Goal: Contribute content: Add original content to the website for others to see

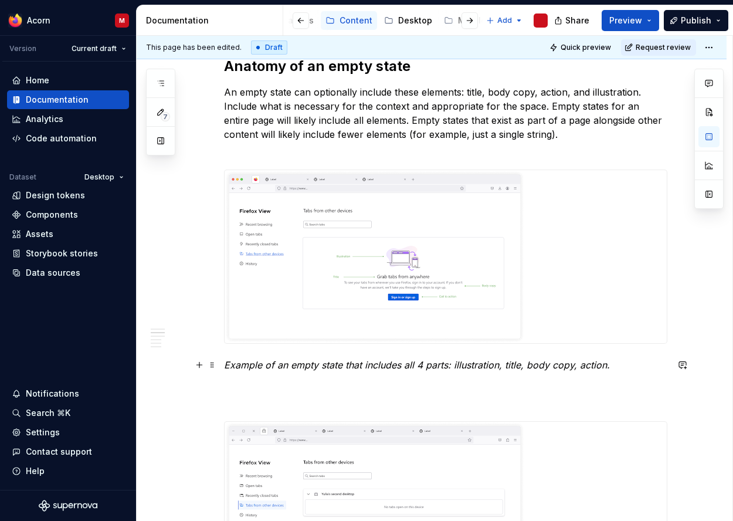
click at [287, 368] on em "Example of an empty state that includes all 4 parts: illustration, title, body …" at bounding box center [417, 365] width 386 height 12
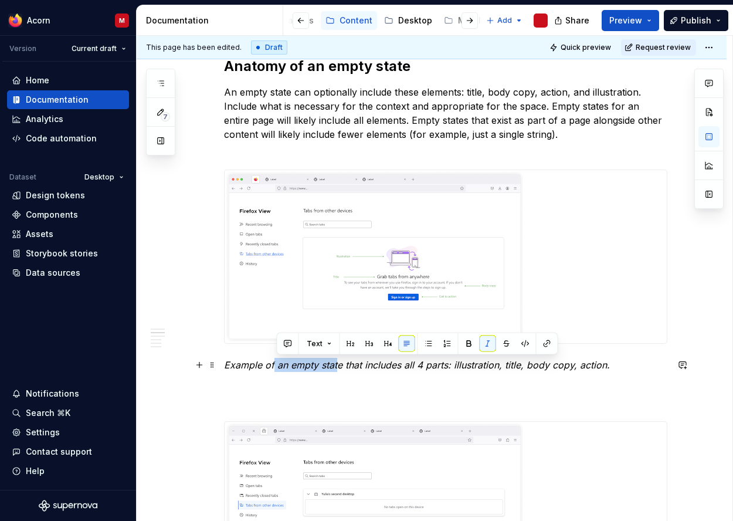
scroll to position [5, 0]
drag, startPoint x: 277, startPoint y: 366, endPoint x: 345, endPoint y: 368, distance: 67.4
click at [344, 368] on em "Example of an empty state that includes all 4 parts: illustration, title, body …" at bounding box center [417, 365] width 386 height 12
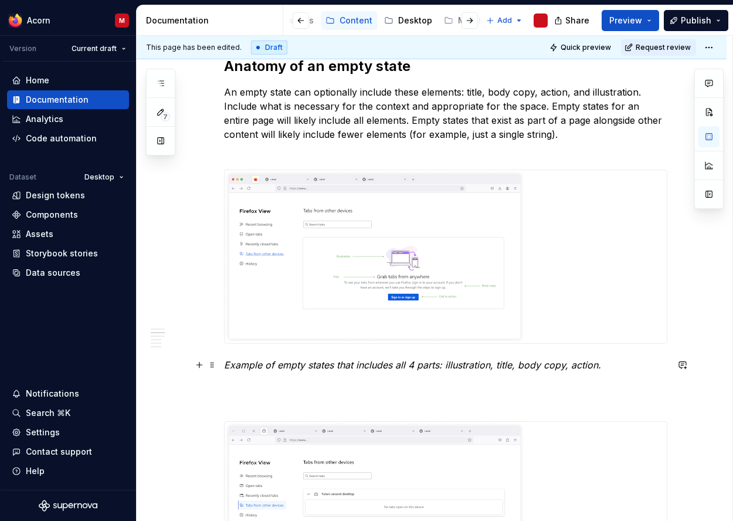
click at [396, 365] on em "Example of empty states that includes all 4 parts: illustration, title, body co…" at bounding box center [412, 365] width 377 height 12
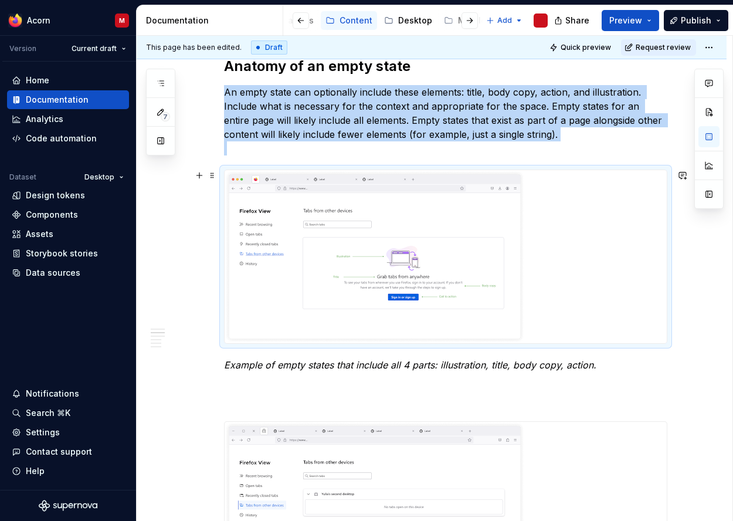
click at [430, 269] on img at bounding box center [374, 256] width 300 height 173
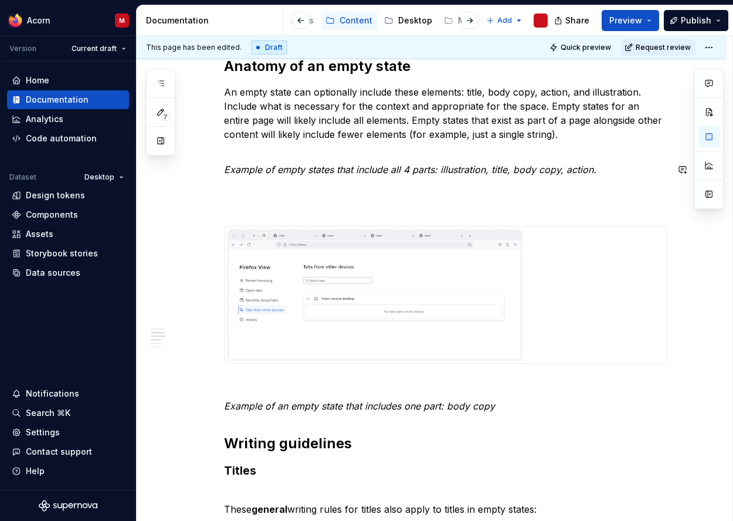
click at [254, 193] on div "What are empty states? Empty states are moments when there is no information to…" at bounding box center [445, 362] width 443 height 1451
click at [204, 171] on button "button" at bounding box center [199, 169] width 16 height 16
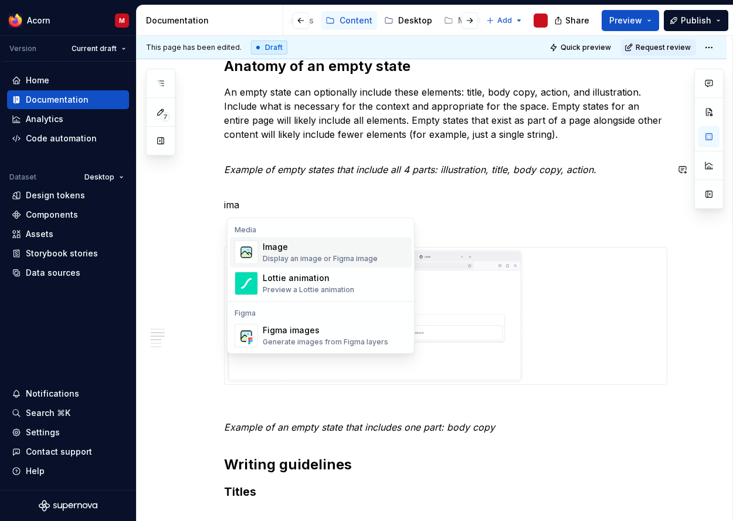
click at [298, 246] on div "Image" at bounding box center [320, 247] width 115 height 12
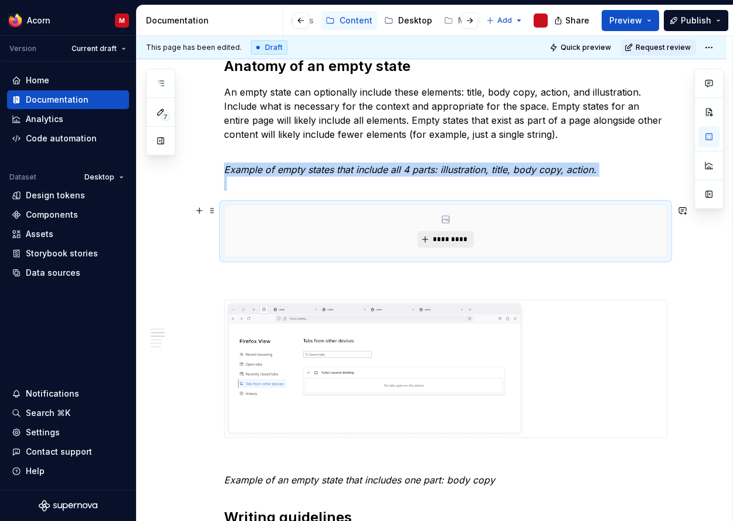
click at [464, 233] on button "*********" at bounding box center [445, 239] width 56 height 16
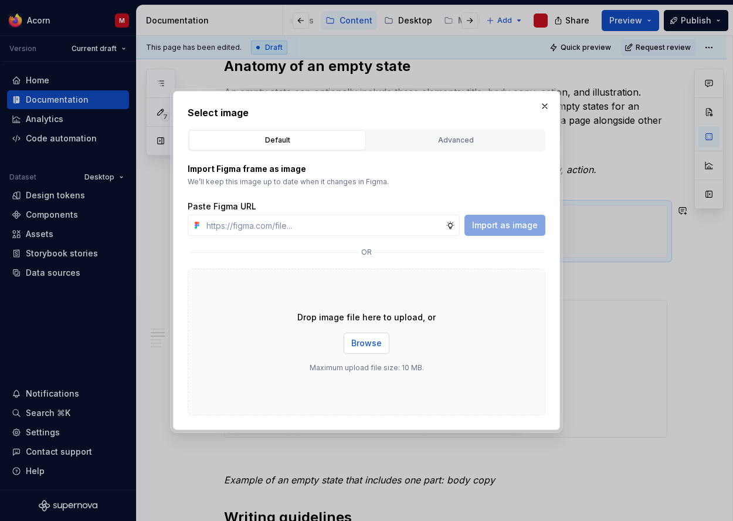
click at [380, 344] on span "Browse" at bounding box center [366, 343] width 30 height 12
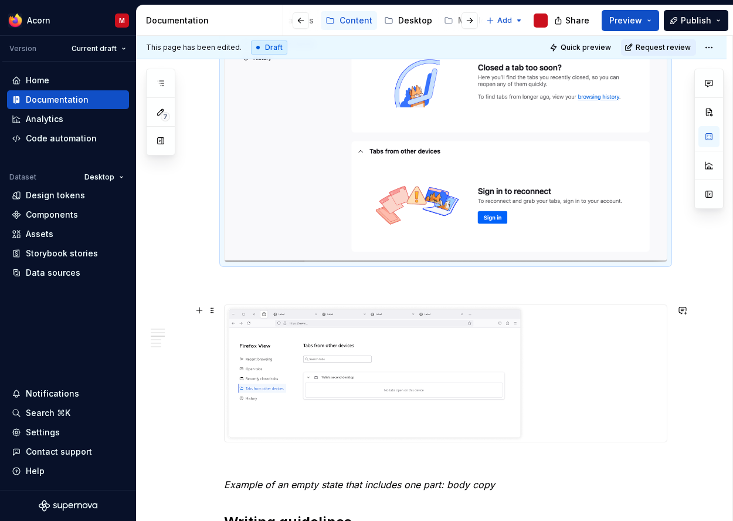
scroll to position [865, 0]
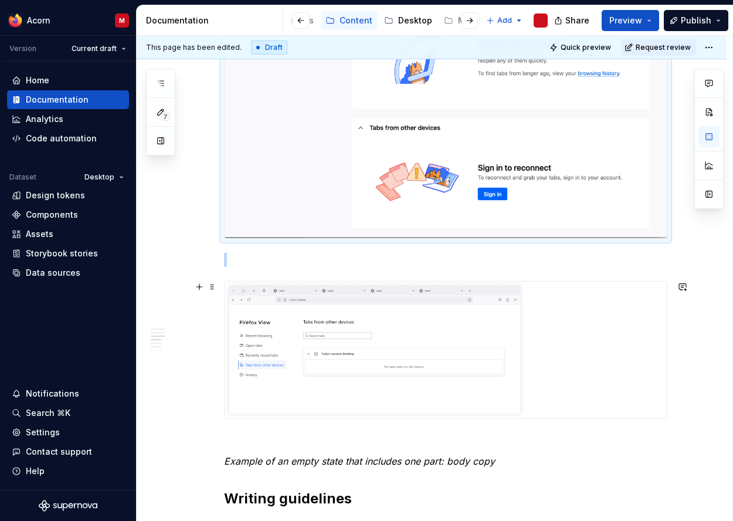
click at [484, 339] on img at bounding box center [374, 349] width 300 height 137
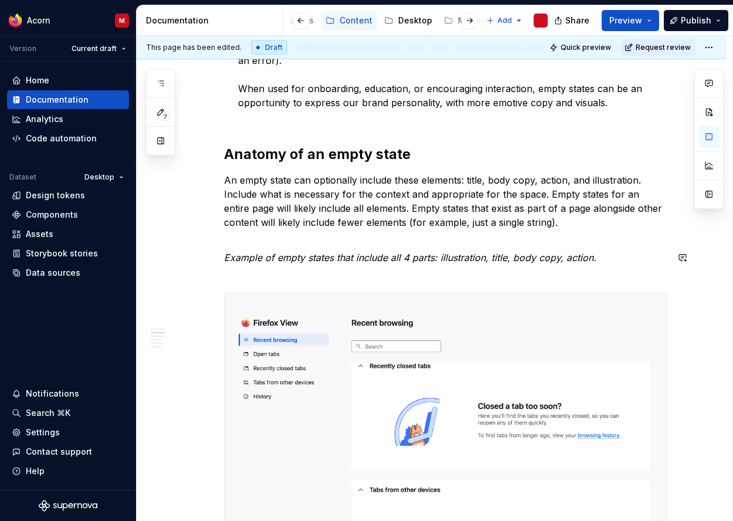
scroll to position [488, 0]
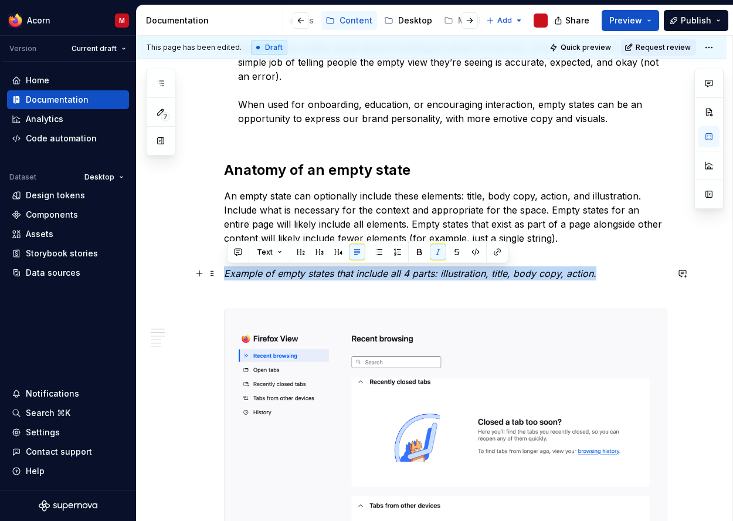
drag, startPoint x: 609, startPoint y: 277, endPoint x: 144, endPoint y: 267, distance: 465.5
copy em "Example of empty states that include all 4 parts: illustration, title, body cop…"
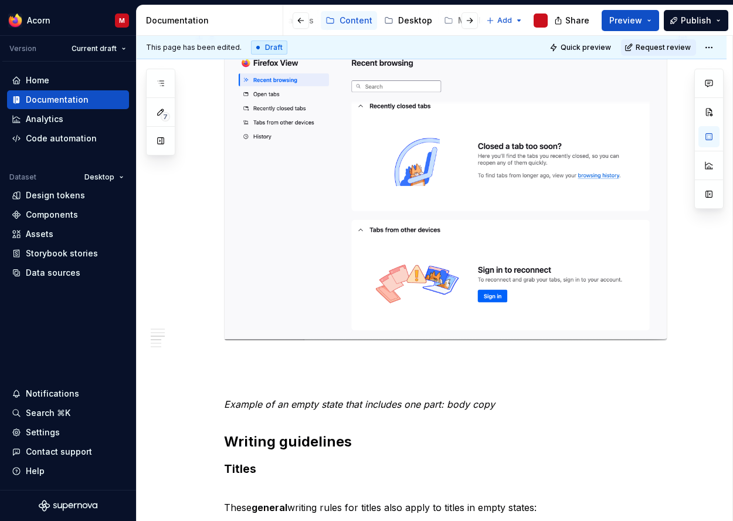
scroll to position [754, 0]
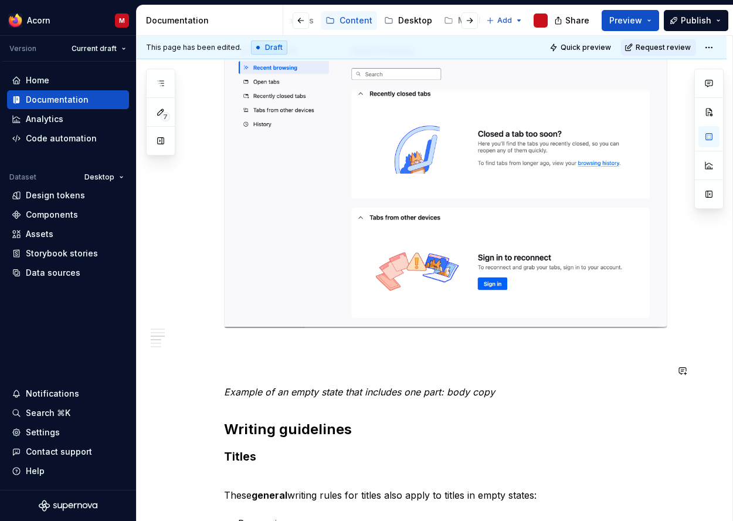
click at [309, 356] on div "What are empty states? Empty states are moments when there is no information to…" at bounding box center [445, 274] width 443 height 1600
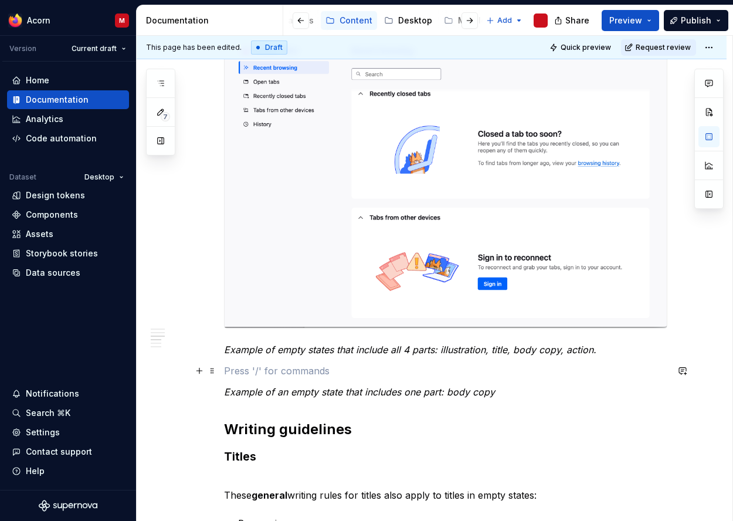
click at [468, 372] on p at bounding box center [445, 370] width 443 height 14
click at [509, 391] on p "Example of an empty state that includes one part: body copy" at bounding box center [445, 392] width 443 height 14
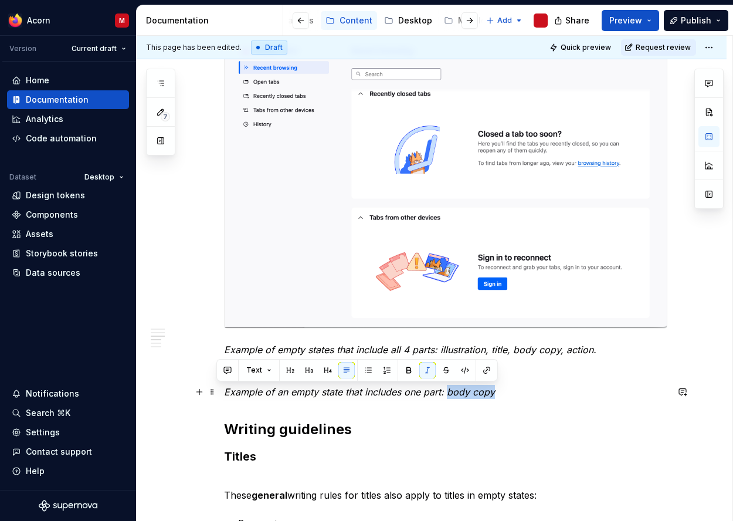
drag, startPoint x: 505, startPoint y: 393, endPoint x: 454, endPoint y: 397, distance: 51.7
click at [451, 397] on p "Example of an empty state that includes one part: body copy" at bounding box center [445, 392] width 443 height 14
drag, startPoint x: 488, startPoint y: 394, endPoint x: 491, endPoint y: 374, distance: 20.6
click at [488, 394] on em "Example of an empty state that includes one part: body copy" at bounding box center [359, 392] width 271 height 12
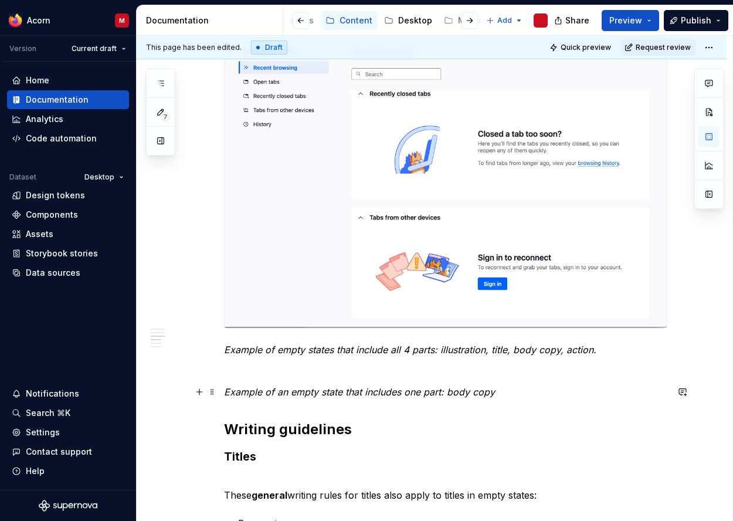
click at [496, 394] on p "Example of an empty state that includes one part: body copy" at bounding box center [445, 392] width 443 height 14
click at [424, 369] on p at bounding box center [445, 370] width 443 height 14
drag, startPoint x: 227, startPoint y: 366, endPoint x: 205, endPoint y: 370, distance: 22.6
click at [227, 366] on p at bounding box center [445, 370] width 443 height 14
click at [205, 370] on button "button" at bounding box center [199, 370] width 16 height 16
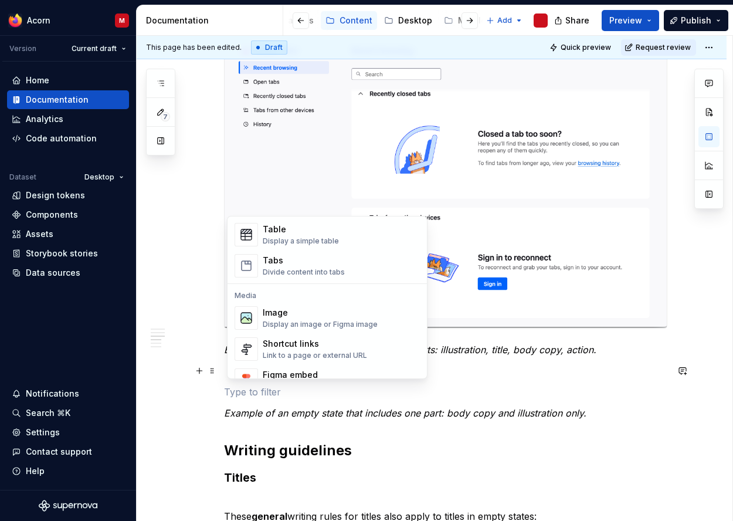
scroll to position [429, 0]
click at [328, 324] on div "Display an image or Figma image" at bounding box center [320, 325] width 115 height 9
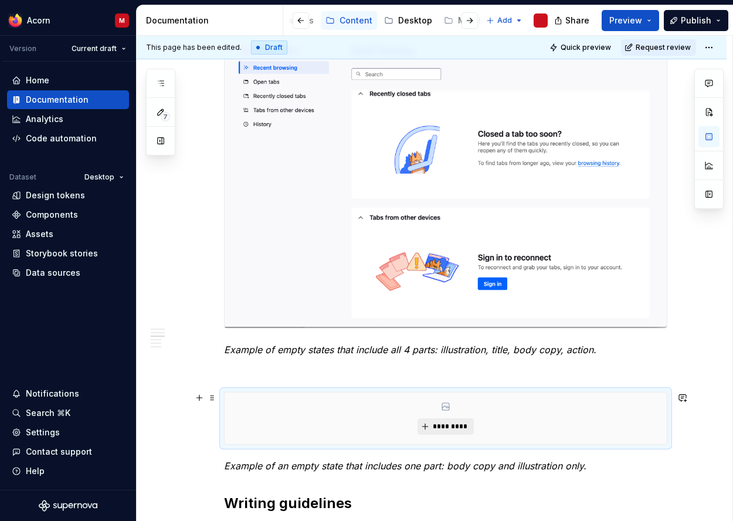
click at [455, 430] on span "*********" at bounding box center [450, 425] width 36 height 9
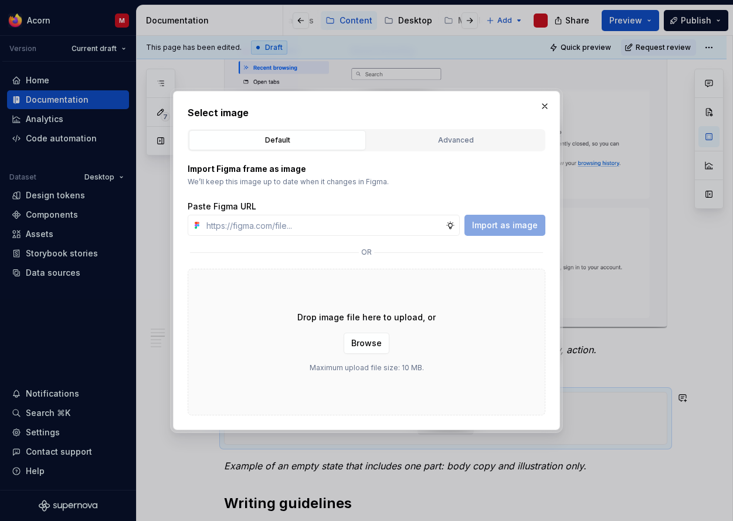
scroll to position [754, 0]
click at [369, 344] on span "Browse" at bounding box center [366, 343] width 30 height 12
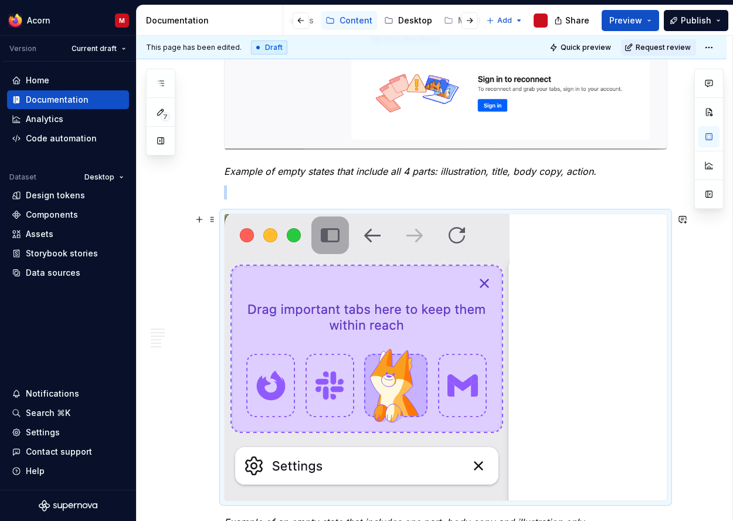
scroll to position [945, 0]
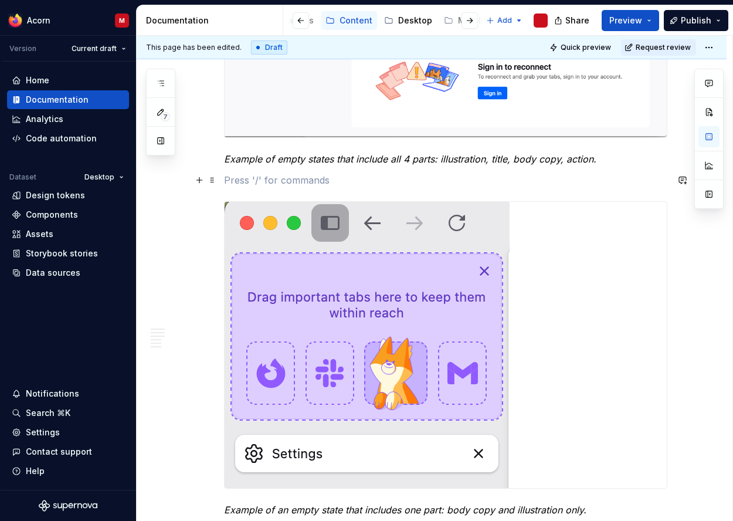
click at [664, 176] on p at bounding box center [445, 180] width 443 height 14
click at [430, 322] on img at bounding box center [366, 345] width 285 height 286
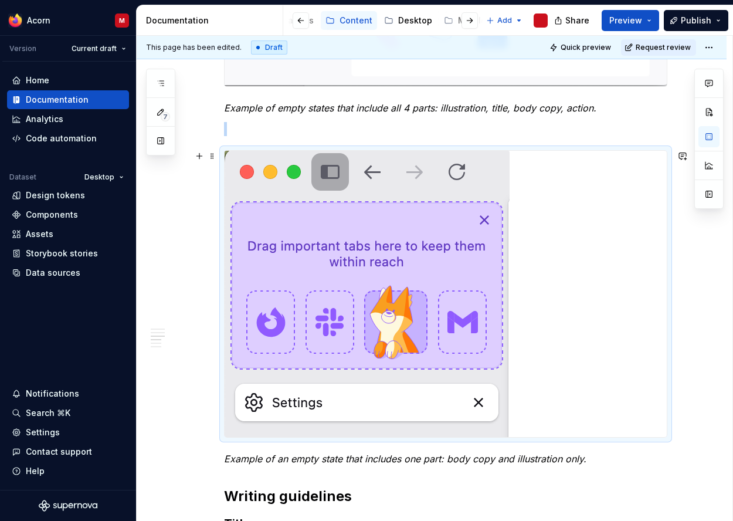
scroll to position [998, 0]
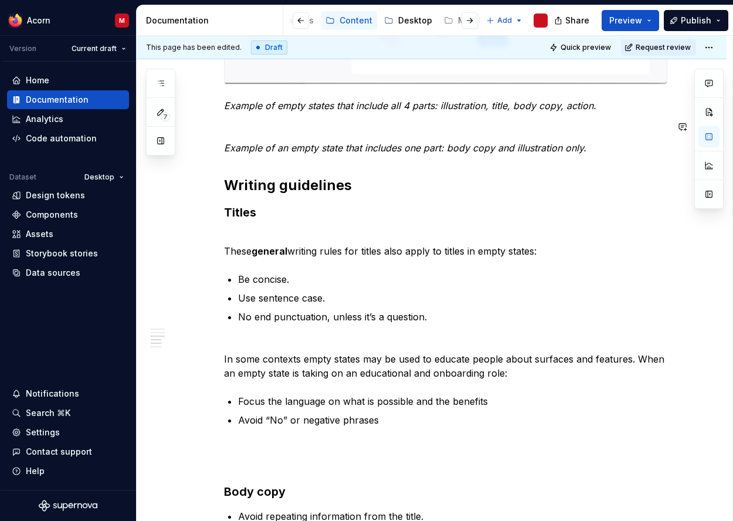
click at [243, 134] on div "What are empty states? Empty states are moments when there is no information to…" at bounding box center [445, 30] width 443 height 1600
click at [206, 128] on button "button" at bounding box center [199, 126] width 16 height 16
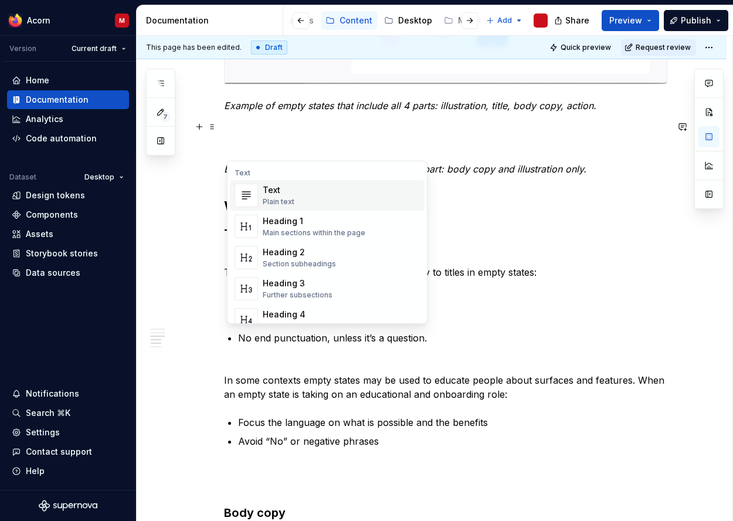
click at [277, 171] on div "Text" at bounding box center [327, 172] width 195 height 9
click at [251, 176] on div "Text" at bounding box center [327, 172] width 195 height 9
click at [275, 172] on div "Text" at bounding box center [327, 172] width 195 height 9
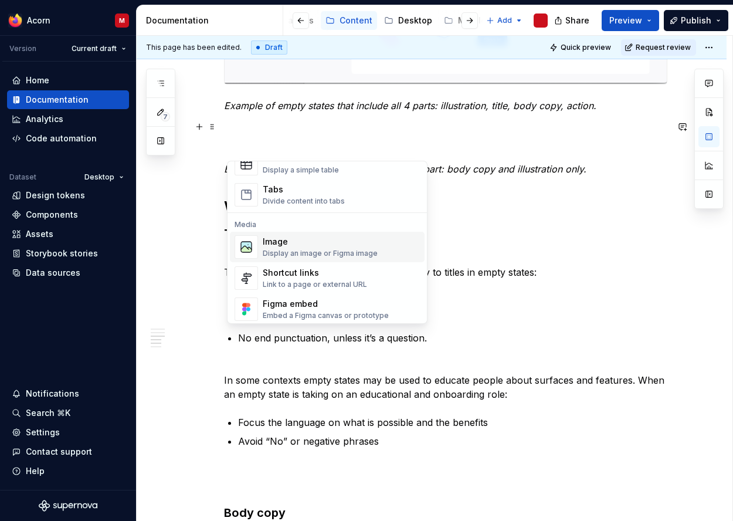
scroll to position [447, 0]
click at [335, 248] on div "Image Display an image or Figma image" at bounding box center [320, 247] width 115 height 22
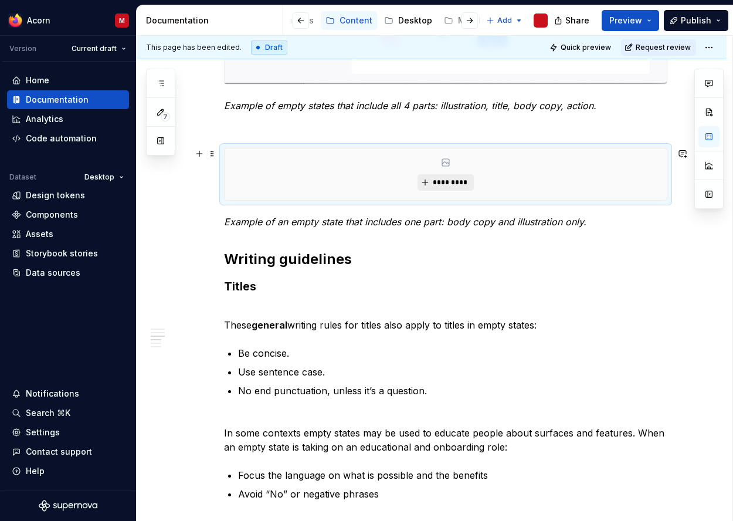
click at [445, 175] on button "*********" at bounding box center [445, 182] width 56 height 16
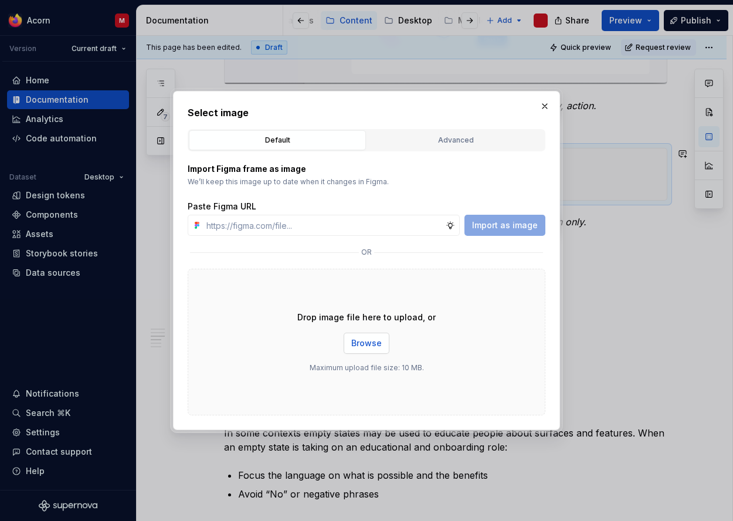
click at [361, 345] on span "Browse" at bounding box center [366, 343] width 30 height 12
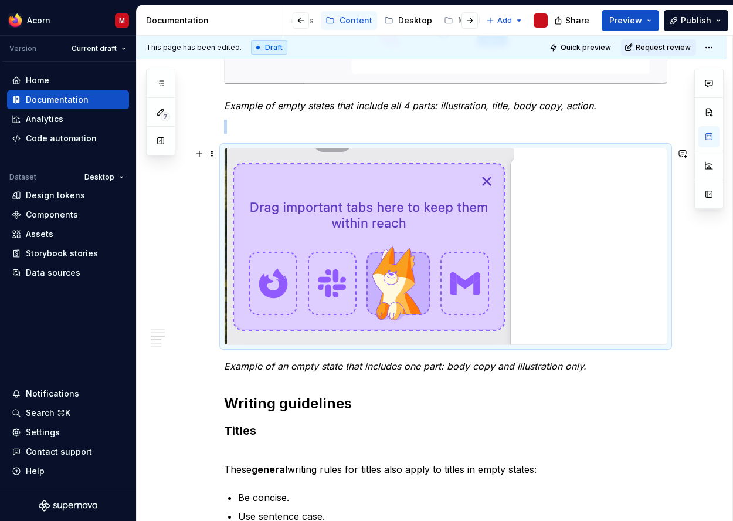
click at [468, 275] on img at bounding box center [369, 246] width 290 height 196
click at [685, 420] on div "What are empty states? Empty states are moments when there is no information to…" at bounding box center [432, 210] width 590 height 2016
click at [281, 176] on img at bounding box center [369, 246] width 290 height 196
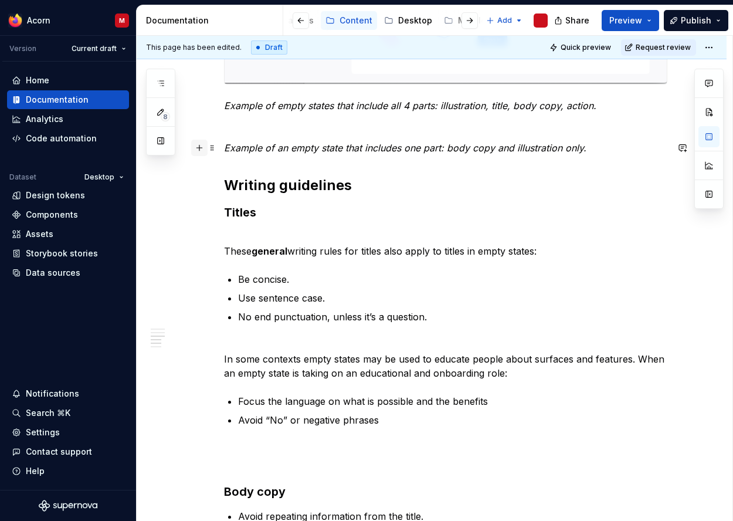
click at [198, 146] on button "button" at bounding box center [199, 148] width 16 height 16
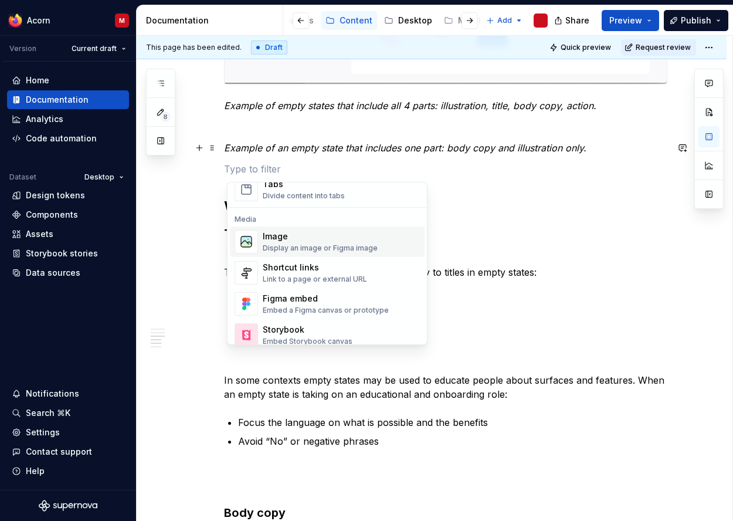
scroll to position [473, 0]
click at [304, 243] on div "Display an image or Figma image" at bounding box center [320, 247] width 115 height 9
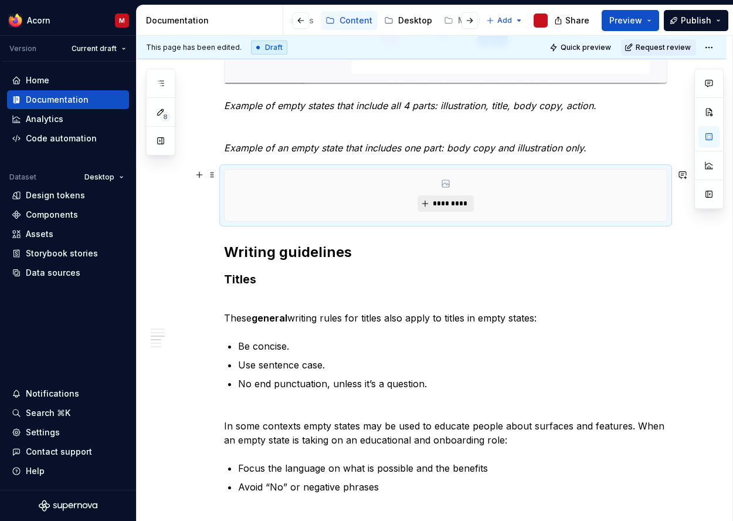
click at [445, 202] on span "*********" at bounding box center [450, 203] width 36 height 9
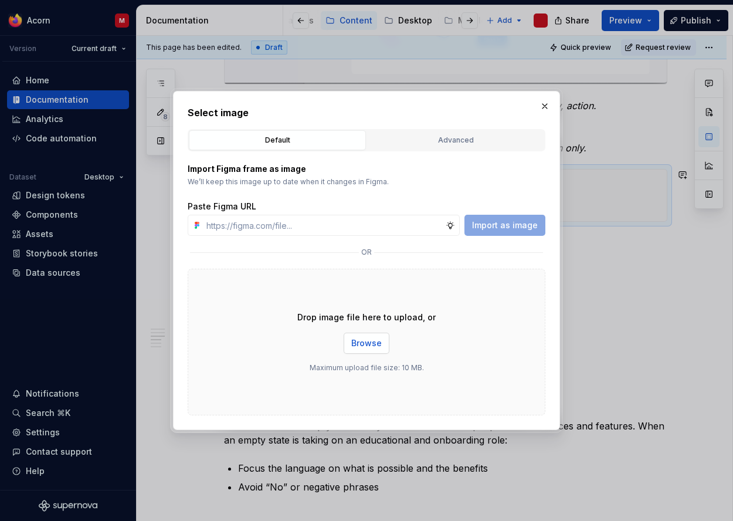
click at [375, 348] on span "Browse" at bounding box center [366, 343] width 30 height 12
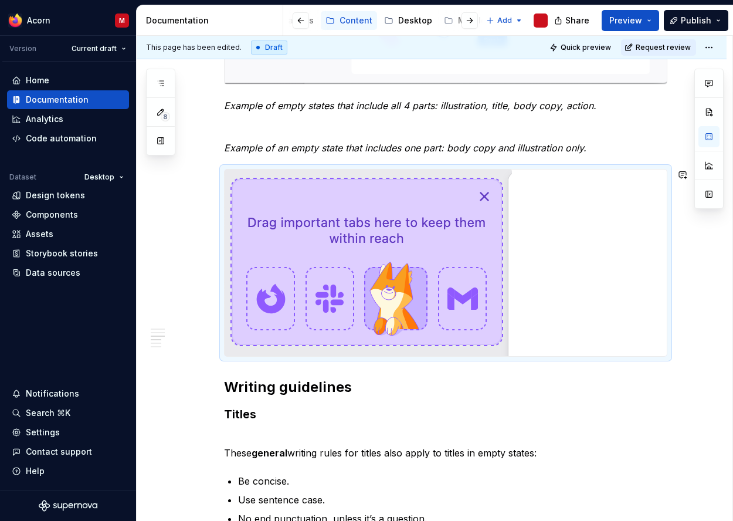
click at [570, 373] on div "What are empty states? Empty states are moments when there is no information to…" at bounding box center [445, 130] width 443 height 1801
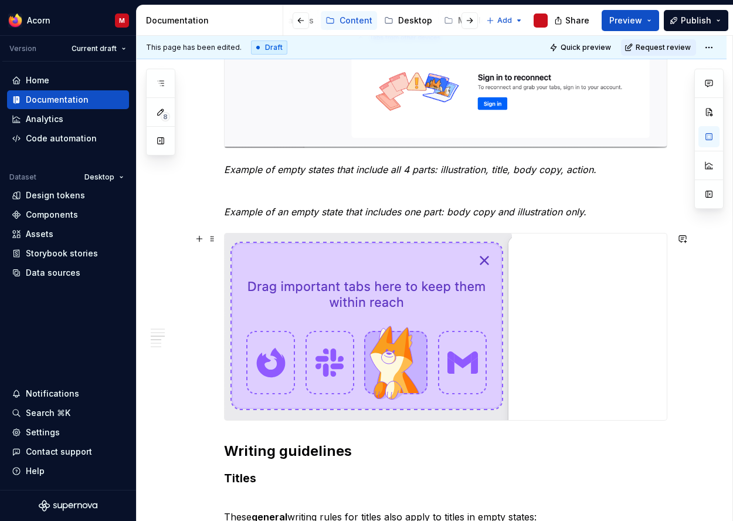
scroll to position [931, 0]
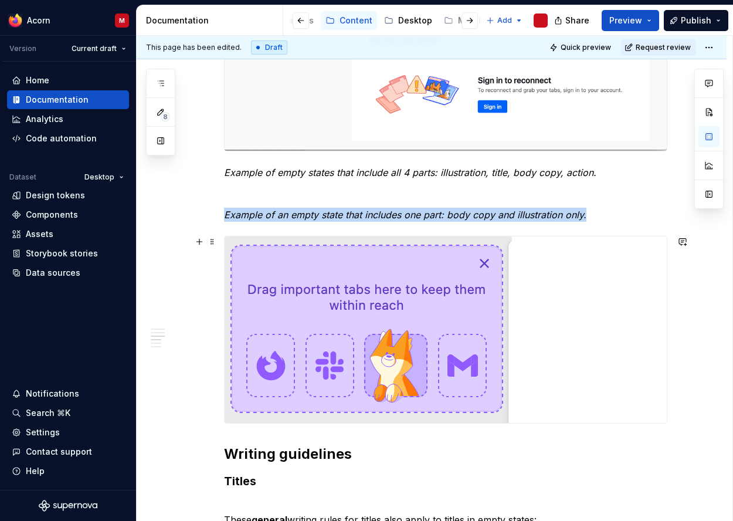
click at [417, 329] on img at bounding box center [367, 329] width 287 height 186
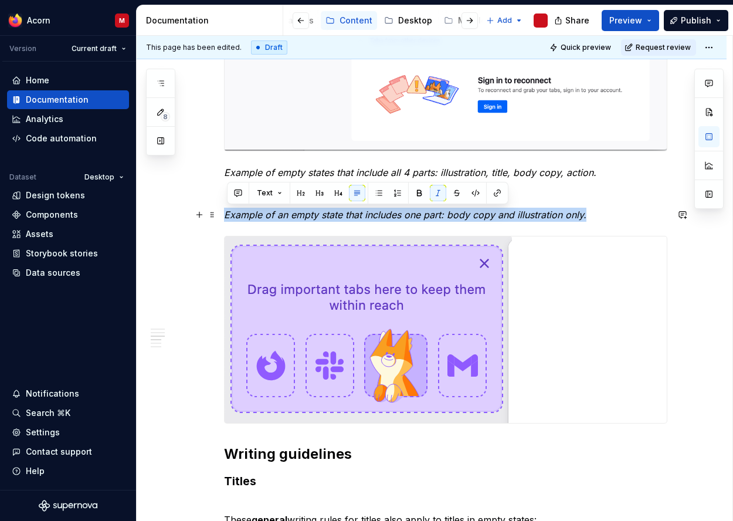
drag, startPoint x: 554, startPoint y: 219, endPoint x: 226, endPoint y: 214, distance: 328.9
click at [226, 214] on div "What are empty states? Empty states are moments when there is no information to…" at bounding box center [432, 268] width 590 height 1999
copy em "Example of an empty state that includes one part: body copy and illustration on…"
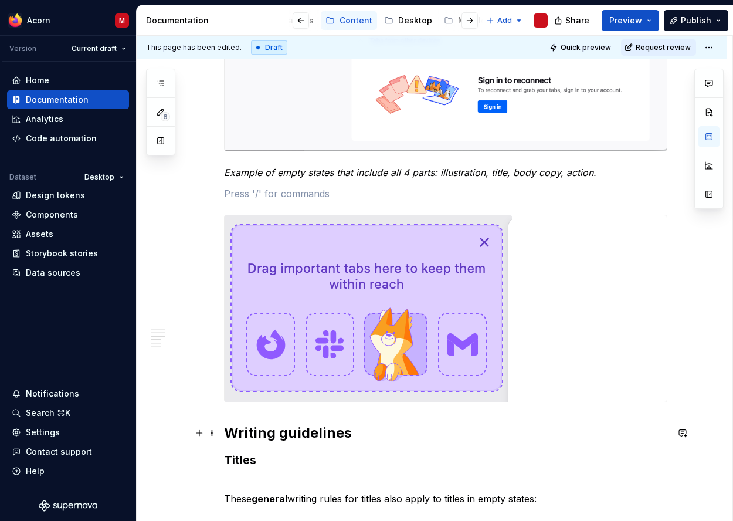
click at [224, 432] on div "What are empty states? Empty states are moments when there is no information to…" at bounding box center [432, 258] width 590 height 1978
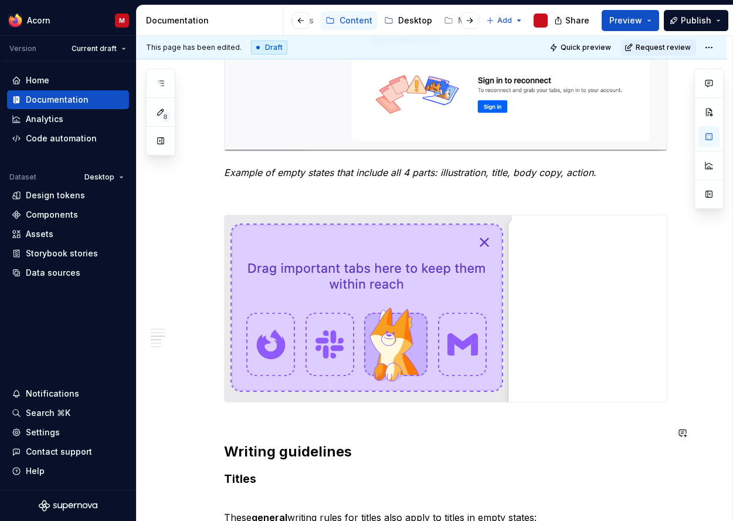
click at [264, 423] on div "What are empty states? Empty states are moments when there is no information to…" at bounding box center [445, 196] width 443 height 1799
click at [266, 414] on div "What are empty states? Empty states are moments when there is no information to…" at bounding box center [445, 196] width 443 height 1799
click at [269, 413] on div "What are empty states? Empty states are moments when there is no information to…" at bounding box center [445, 196] width 443 height 1799
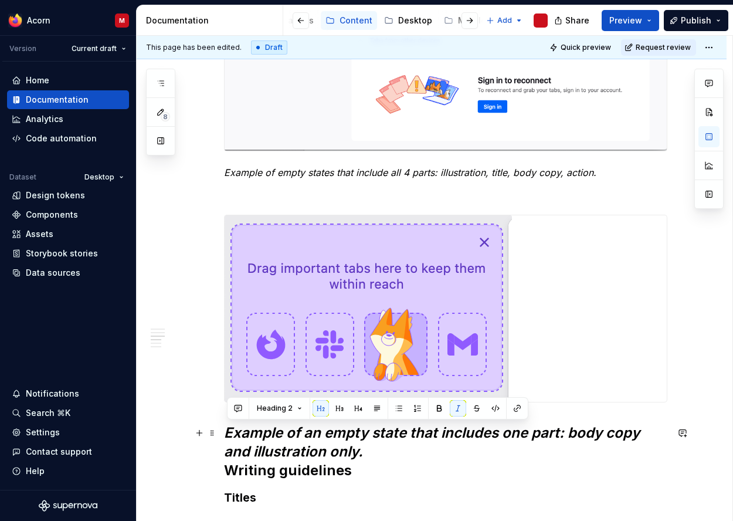
drag, startPoint x: 373, startPoint y: 455, endPoint x: 159, endPoint y: 426, distance: 216.5
click at [153, 430] on div "What are empty states? Empty states are moments when there is no information to…" at bounding box center [432, 277] width 590 height 2016
click at [294, 410] on button "Heading 2" at bounding box center [279, 408] width 56 height 16
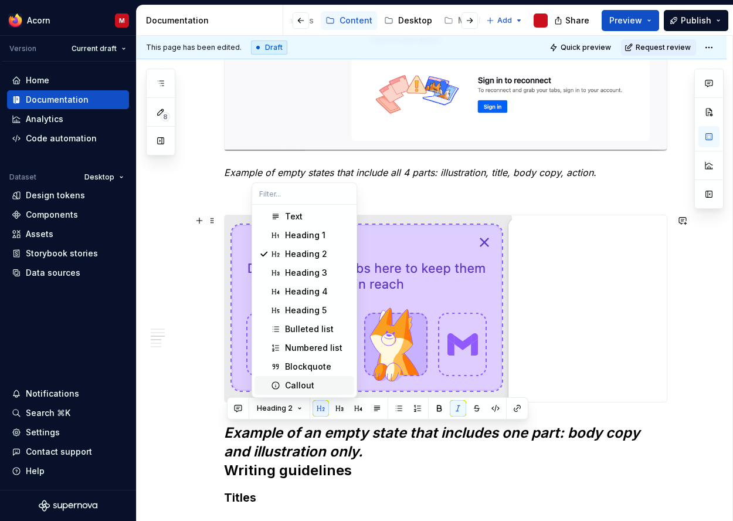
click at [307, 386] on div "Callout" at bounding box center [299, 385] width 29 height 12
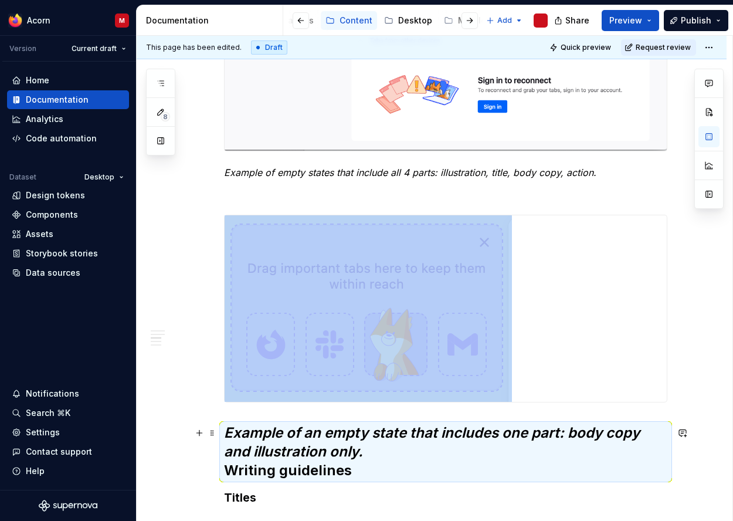
drag, startPoint x: 348, startPoint y: 462, endPoint x: 349, endPoint y: 471, distance: 9.5
click at [348, 462] on h2 "Example of an empty state that includes one part: body copy and illustration on…" at bounding box center [445, 451] width 443 height 56
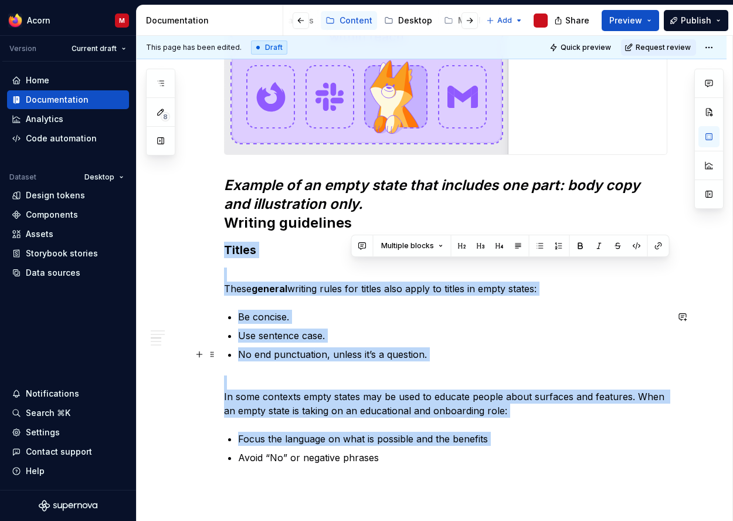
drag, startPoint x: 302, startPoint y: 472, endPoint x: 222, endPoint y: 462, distance: 80.4
click at [220, 466] on div "What are empty states? Empty states are moments when there is no information to…" at bounding box center [432, 30] width 590 height 2016
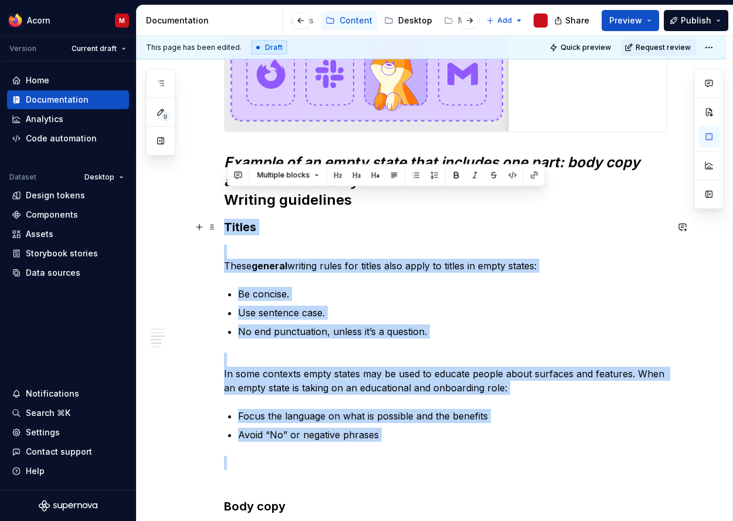
click at [336, 227] on h3 "Titles" at bounding box center [445, 227] width 443 height 16
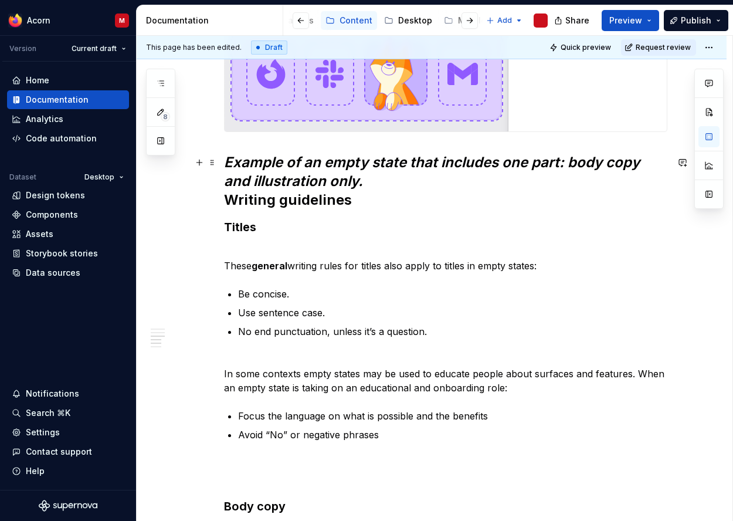
click at [226, 199] on div "What are empty states? Empty states are moments when there is no information to…" at bounding box center [432, 7] width 590 height 2016
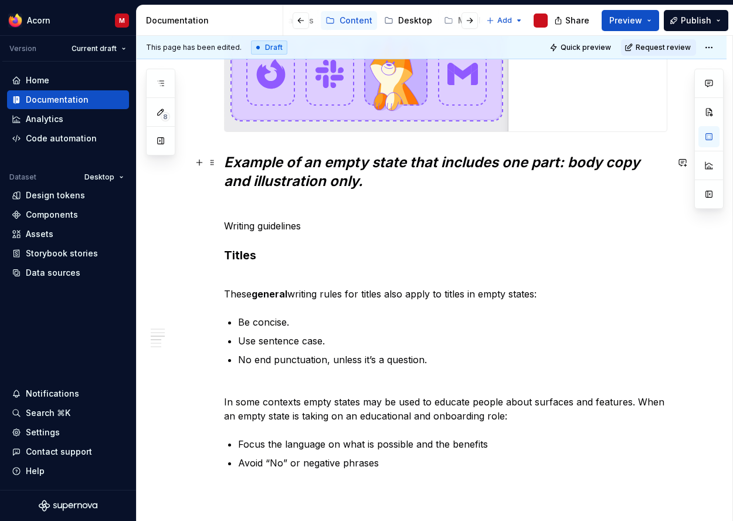
click at [349, 157] on em "Example of an empty state that includes one part: body copy and illustration on…" at bounding box center [433, 172] width 419 height 36
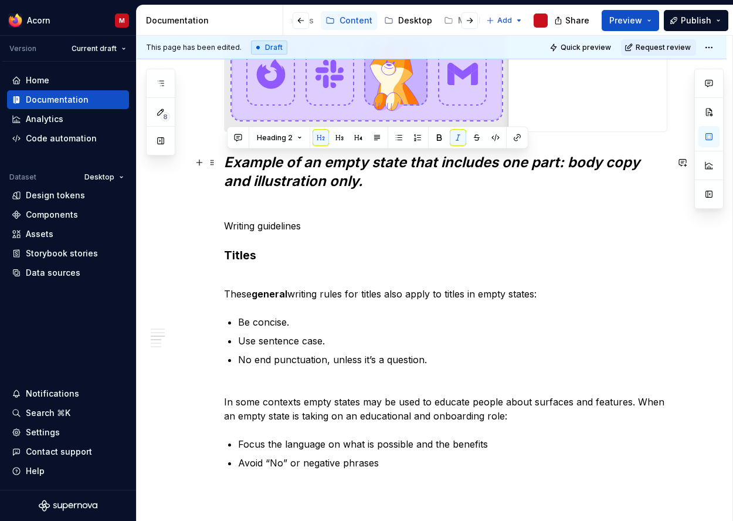
drag, startPoint x: 370, startPoint y: 185, endPoint x: 210, endPoint y: 152, distance: 163.4
click at [178, 157] on div "What are empty states? Empty states are moments when there is no information to…" at bounding box center [432, 21] width 590 height 2044
click at [284, 142] on span "Heading 2" at bounding box center [275, 137] width 36 height 9
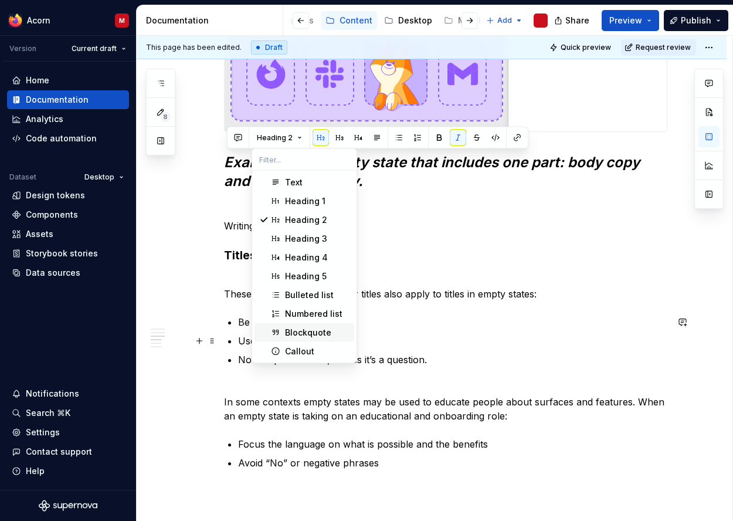
click at [319, 332] on div "Blockquote" at bounding box center [308, 332] width 46 height 12
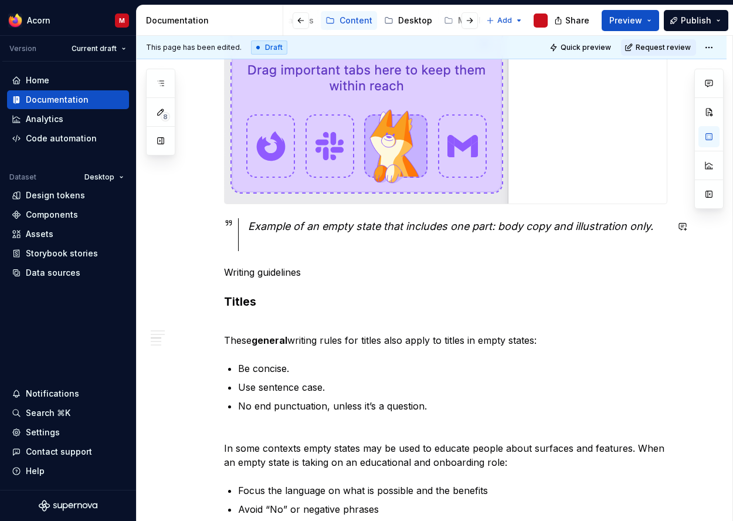
scroll to position [1113, 0]
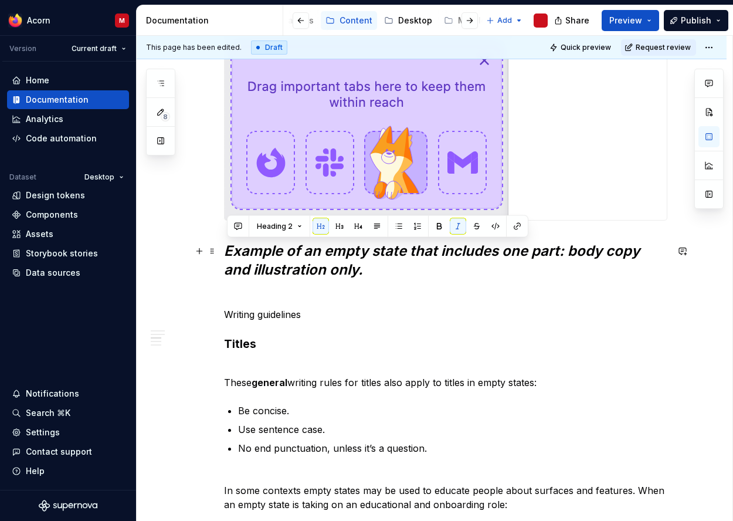
drag, startPoint x: 229, startPoint y: 270, endPoint x: 184, endPoint y: 257, distance: 47.1
click at [175, 258] on div "What are empty states? Empty states are moments when there is no information to…" at bounding box center [432, 109] width 590 height 2044
click at [294, 232] on button "Heading 2" at bounding box center [279, 226] width 56 height 16
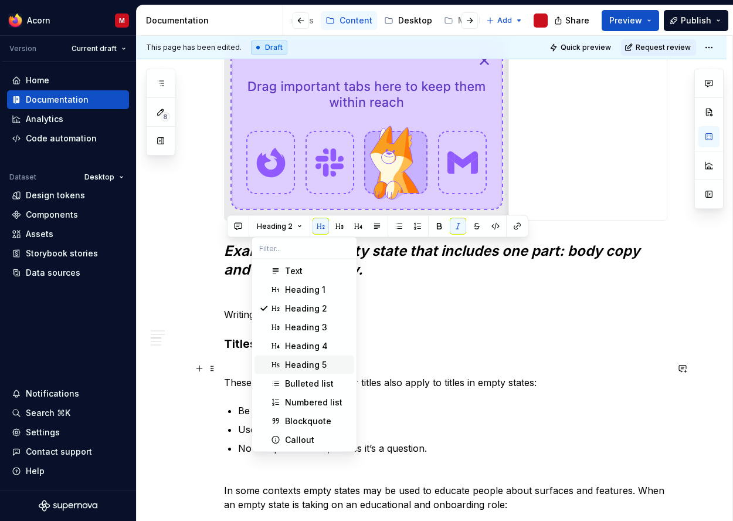
click at [321, 368] on div "Heading 5" at bounding box center [306, 365] width 42 height 12
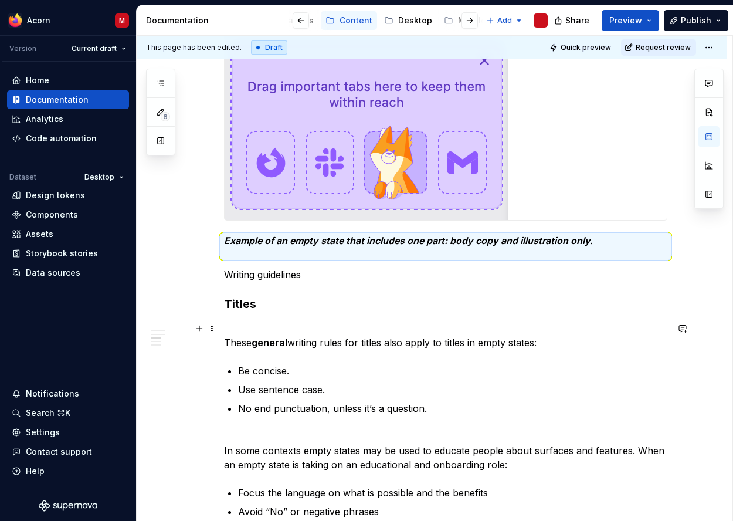
click at [392, 326] on p "These general writing rules for titles also apply to titles in empty states:" at bounding box center [445, 335] width 443 height 28
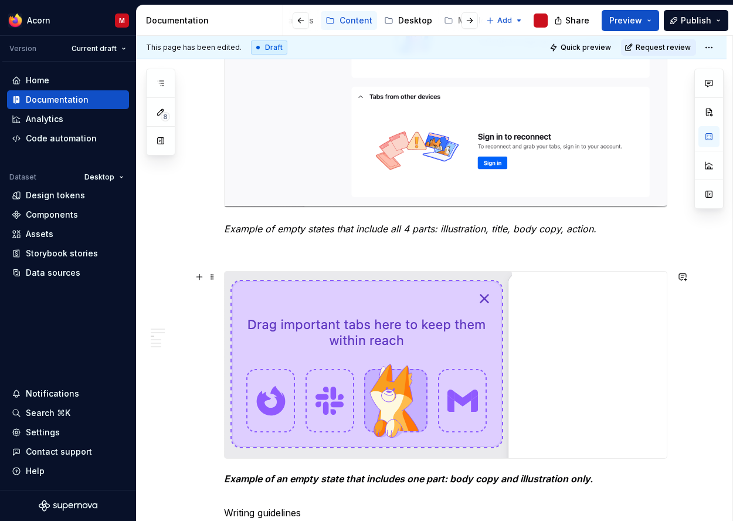
scroll to position [874, 0]
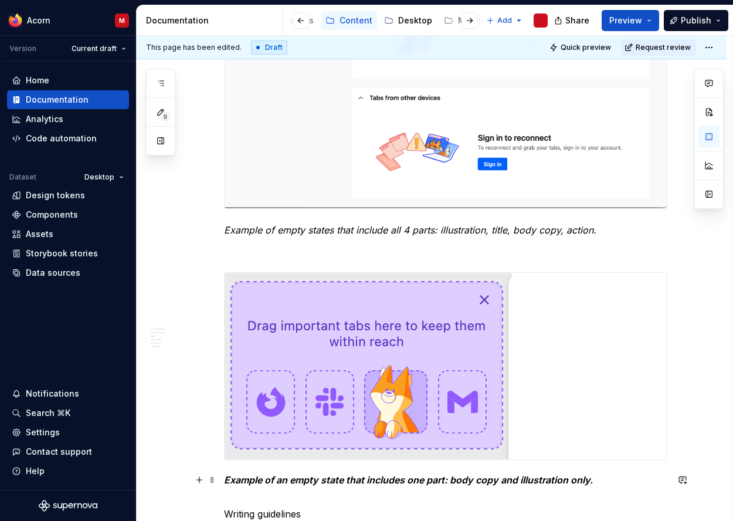
click at [484, 481] on em "Example of an empty state that includes one part: body copy and illustration on…" at bounding box center [408, 480] width 369 height 12
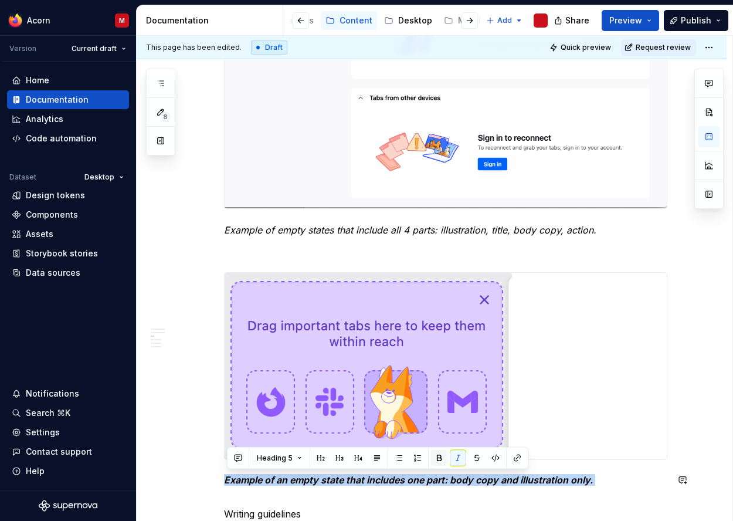
click at [431, 458] on button "button" at bounding box center [439, 458] width 16 height 16
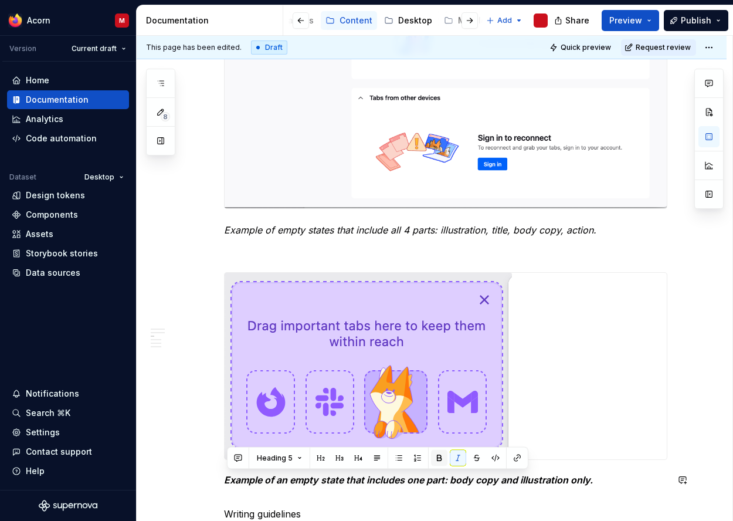
click at [443, 459] on button "button" at bounding box center [439, 458] width 16 height 16
click at [360, 226] on em "Example of empty states that include all 4 parts: illustration, title, body cop…" at bounding box center [410, 230] width 372 height 12
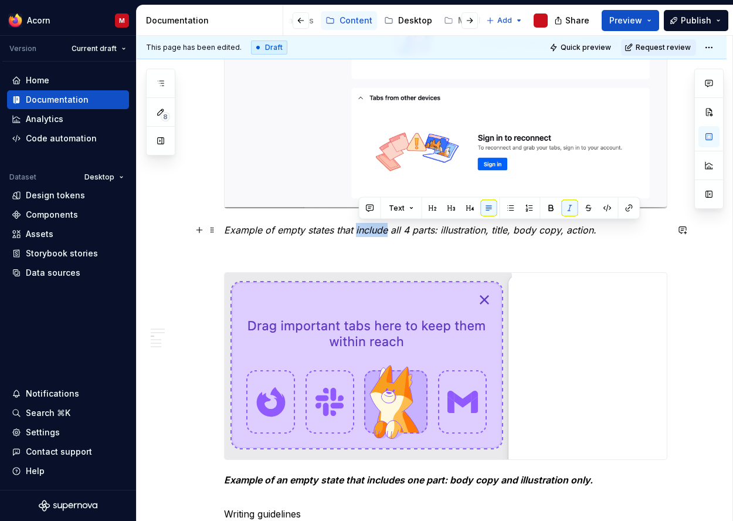
click at [360, 226] on em "Example of empty states that include all 4 parts: illustration, title, body cop…" at bounding box center [410, 230] width 372 height 12
click at [402, 480] on div "What are empty states? Empty states are moments when there is no information to…" at bounding box center [445, 258] width 443 height 1806
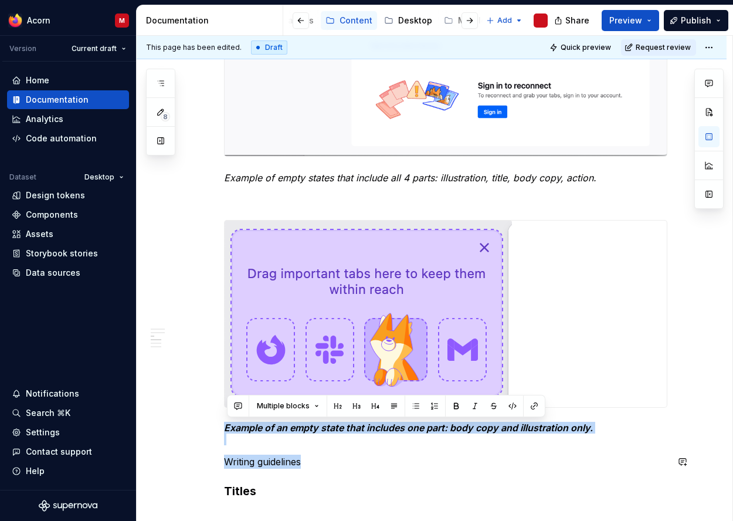
click at [364, 449] on div "What are empty states? Empty states are moments when there is no information to…" at bounding box center [445, 205] width 443 height 1806
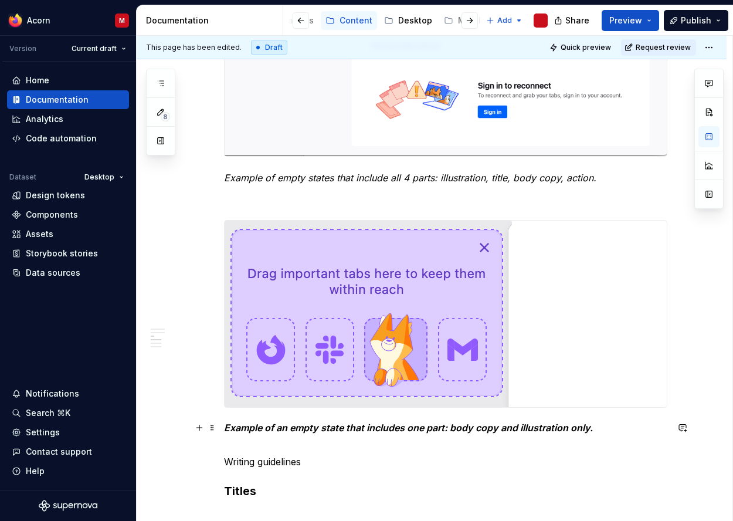
click at [338, 428] on em "Example of an empty state that includes one part: body copy and illustration on…" at bounding box center [408, 427] width 369 height 12
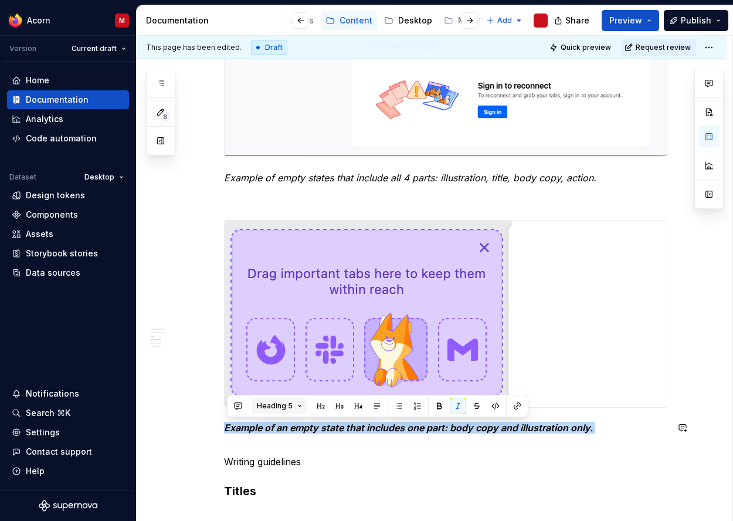
click at [298, 407] on button "Heading 5" at bounding box center [279, 405] width 56 height 16
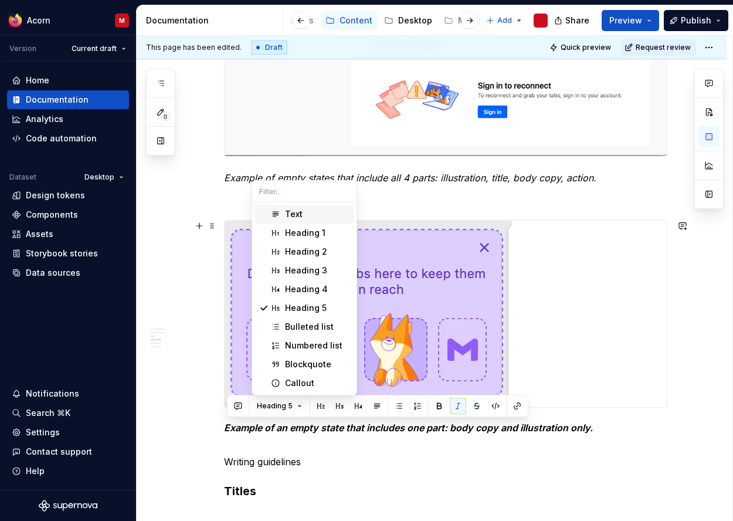
click at [301, 219] on div "Text" at bounding box center [294, 214] width 18 height 12
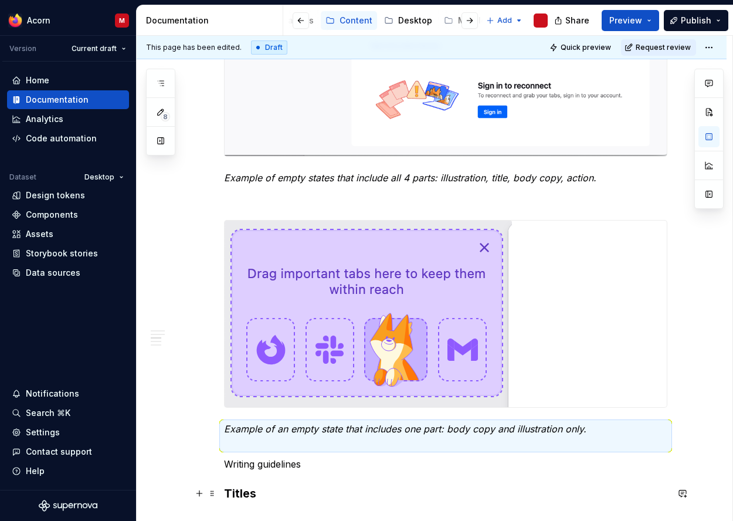
click at [417, 476] on div "What are empty states? Empty states are moments when there is no information to…" at bounding box center [445, 206] width 443 height 1808
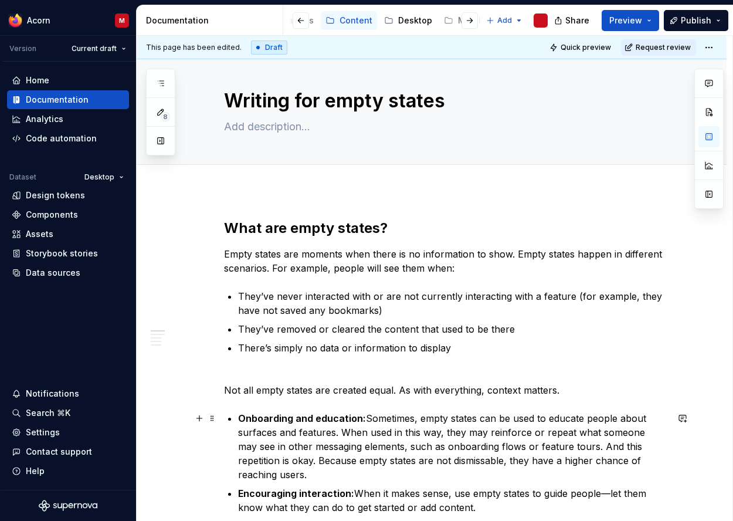
scroll to position [0, 0]
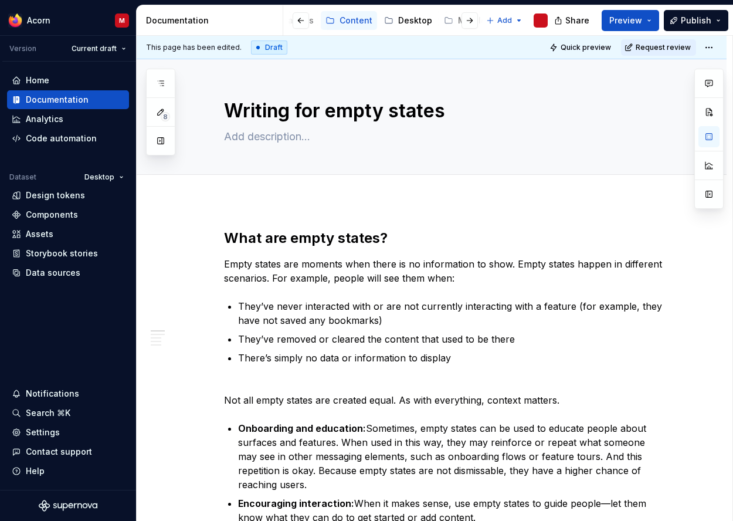
drag, startPoint x: 363, startPoint y: 224, endPoint x: 366, endPoint y: 231, distance: 7.1
click at [363, 225] on div "This page has been edited. Draft Quick preview Request review Writing for empty…" at bounding box center [435, 278] width 596 height 485
click at [366, 231] on h2 "What are empty states?" at bounding box center [445, 238] width 443 height 19
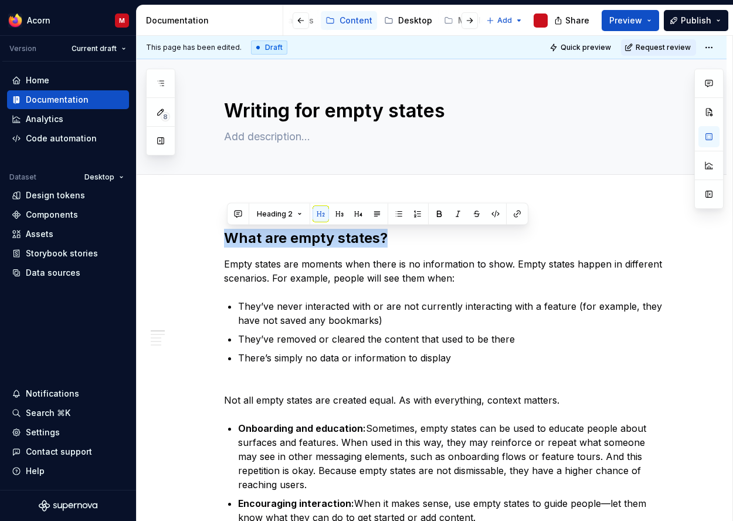
drag, startPoint x: 396, startPoint y: 239, endPoint x: 97, endPoint y: 221, distance: 299.5
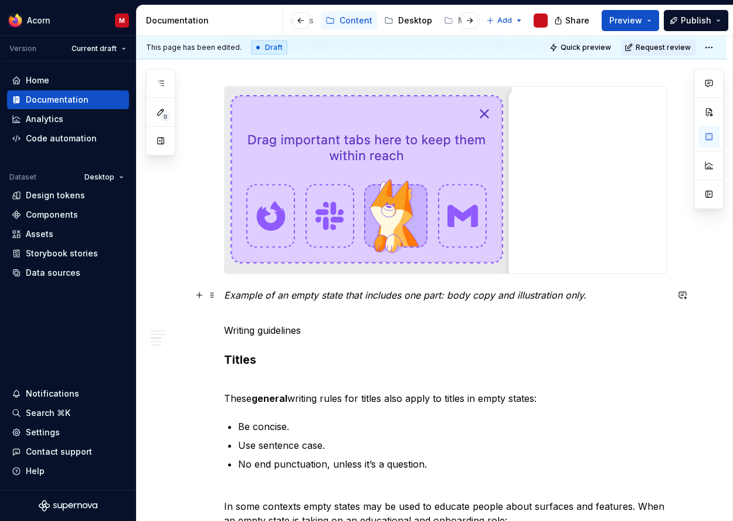
scroll to position [1083, 0]
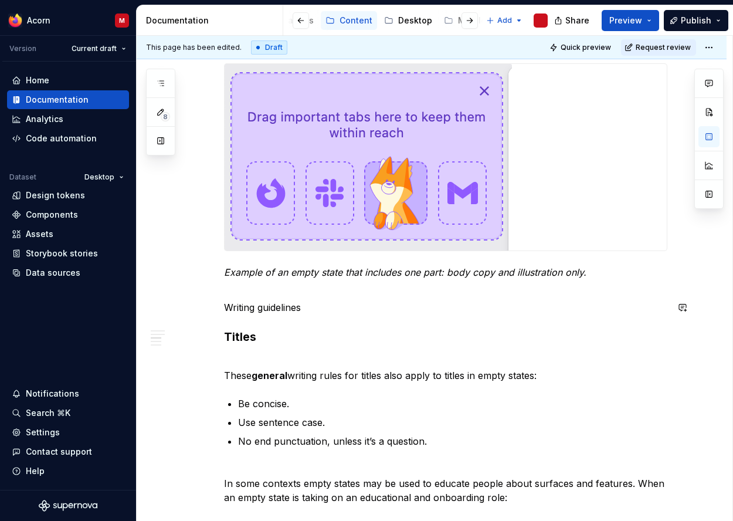
click at [282, 321] on div "What are empty states? Empty states are moments when there is no information to…" at bounding box center [445, 50] width 443 height 1808
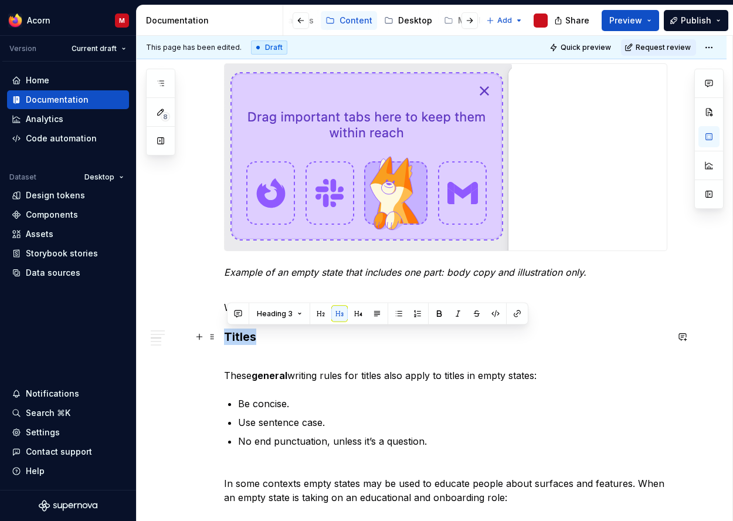
drag, startPoint x: 260, startPoint y: 341, endPoint x: 188, endPoint y: 252, distance: 114.5
click at [224, 334] on div "What are empty states? Empty states are moments when there is no information to…" at bounding box center [445, 57] width 443 height 1822
click at [292, 314] on button "Heading 3" at bounding box center [279, 313] width 56 height 16
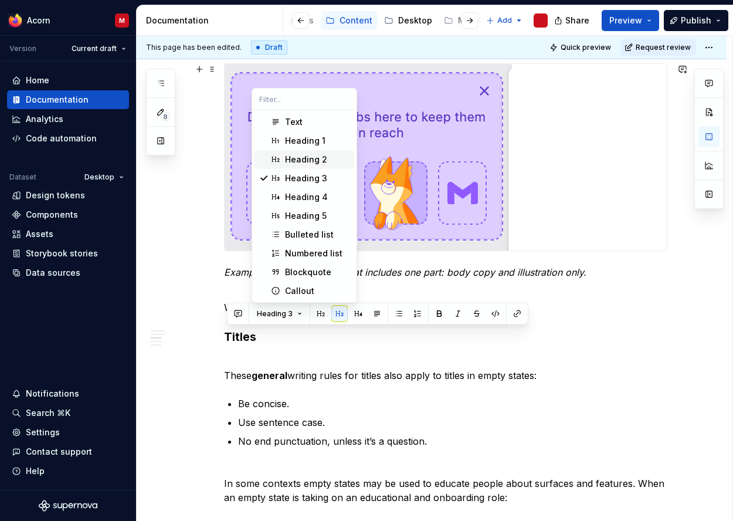
click at [329, 157] on div "Heading 2" at bounding box center [317, 160] width 64 height 12
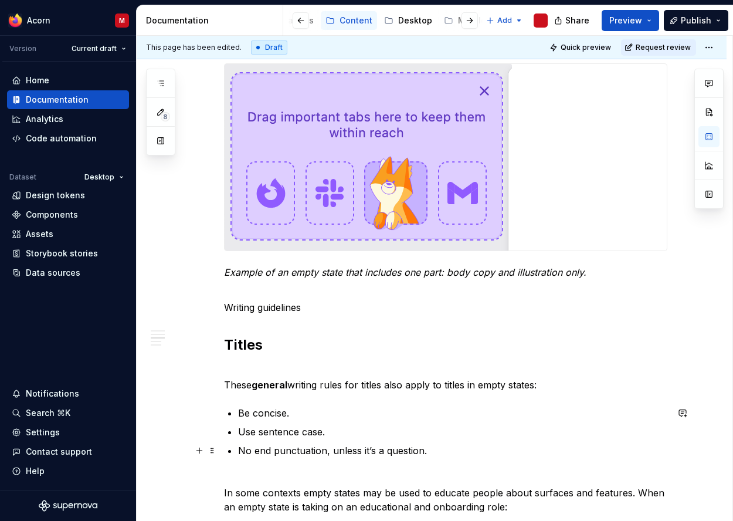
click at [475, 447] on p "No end punctuation, unless it’s a question." at bounding box center [452, 450] width 429 height 14
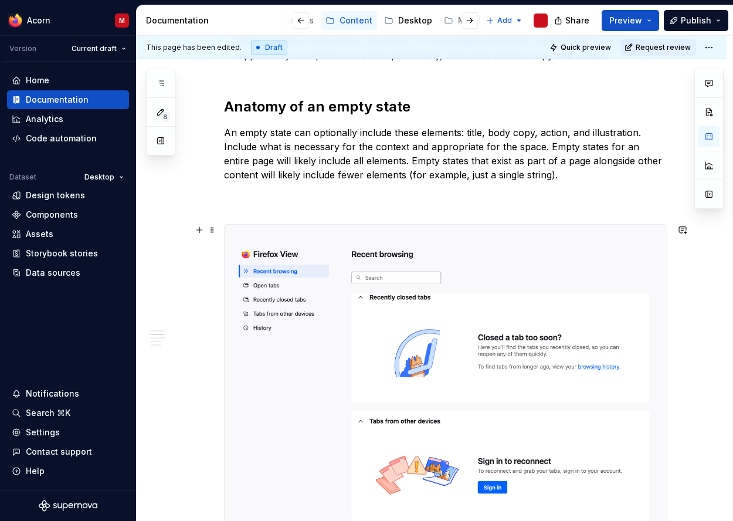
scroll to position [0, 0]
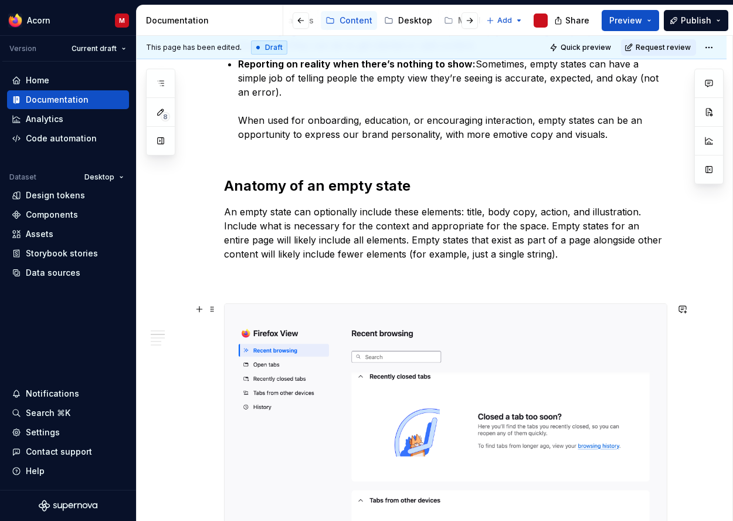
scroll to position [470, 0]
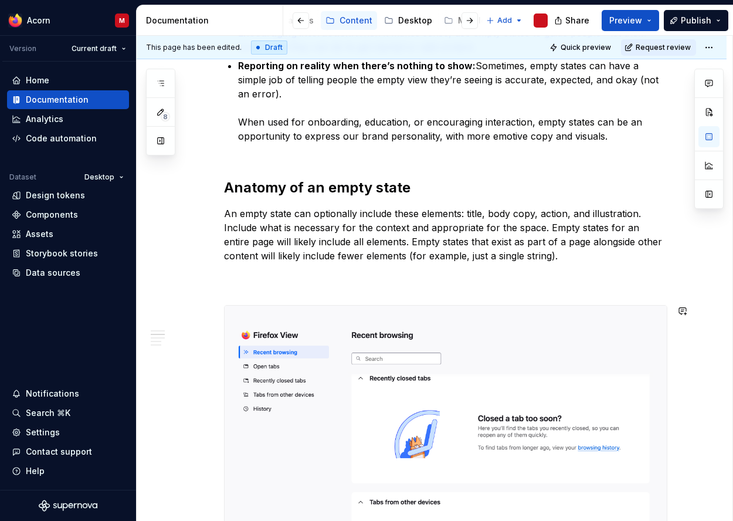
drag, startPoint x: 376, startPoint y: 295, endPoint x: 386, endPoint y: 290, distance: 11.3
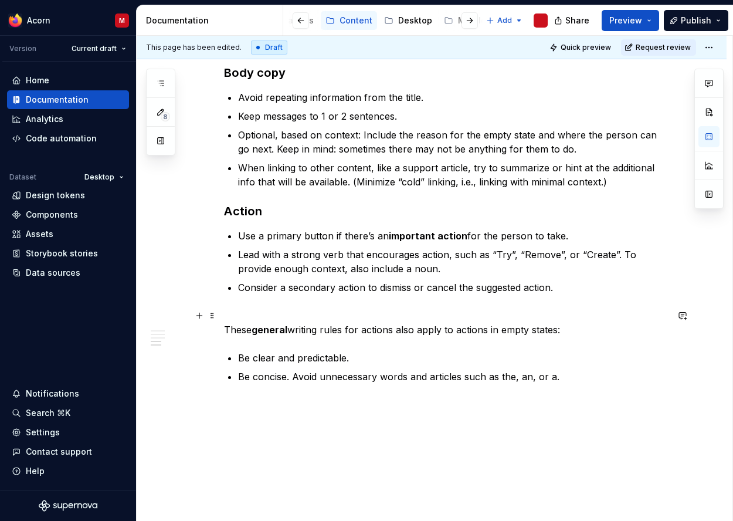
scroll to position [1681, 0]
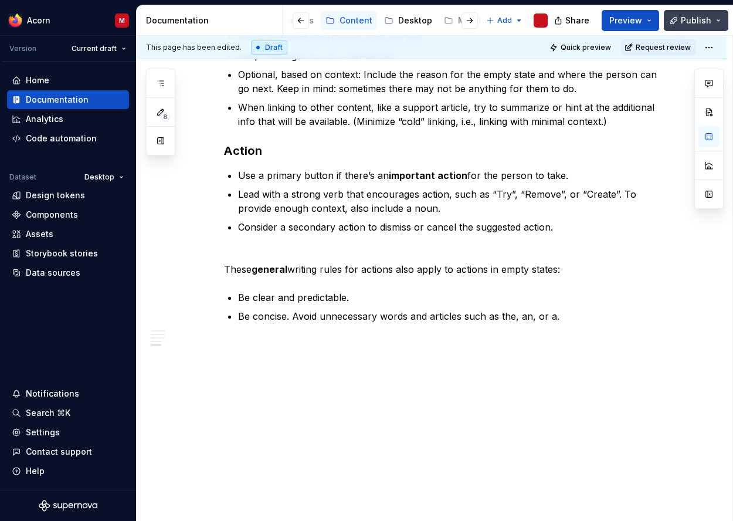
click at [683, 22] on span "Publish" at bounding box center [696, 21] width 30 height 12
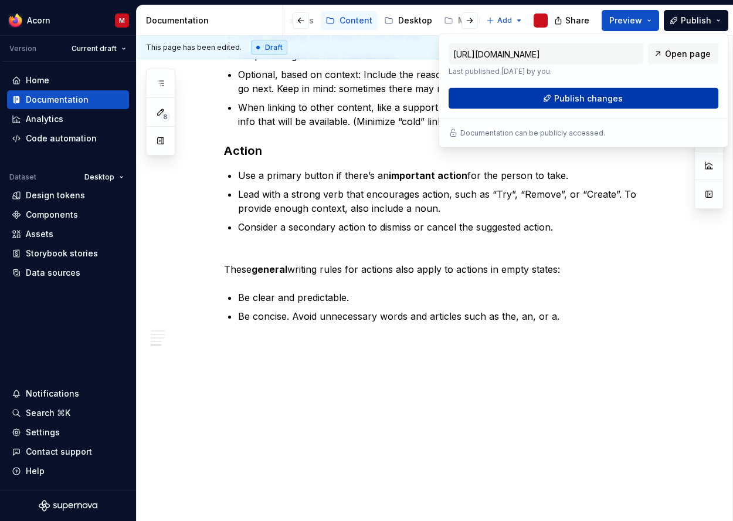
click at [570, 98] on span "Publish changes" at bounding box center [588, 99] width 69 height 12
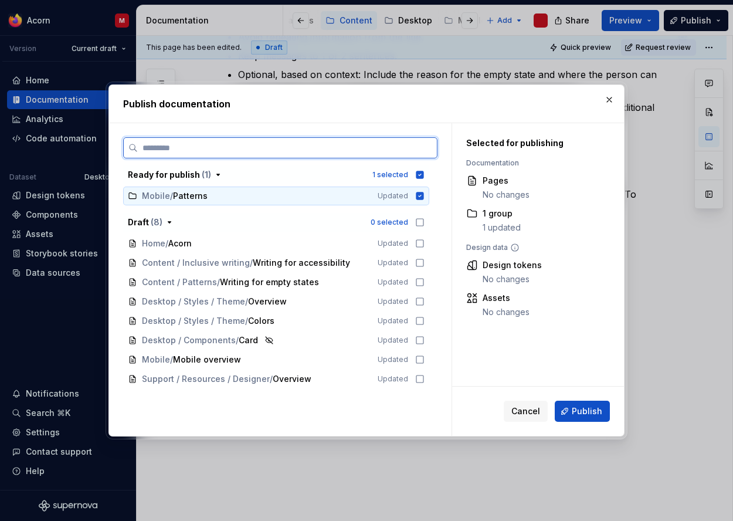
click at [424, 196] on icon at bounding box center [420, 196] width 8 height 8
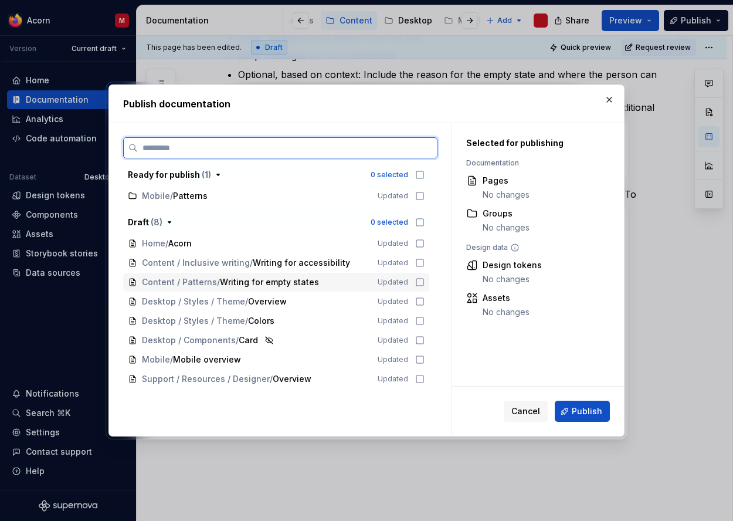
click at [424, 282] on icon at bounding box center [419, 281] width 9 height 9
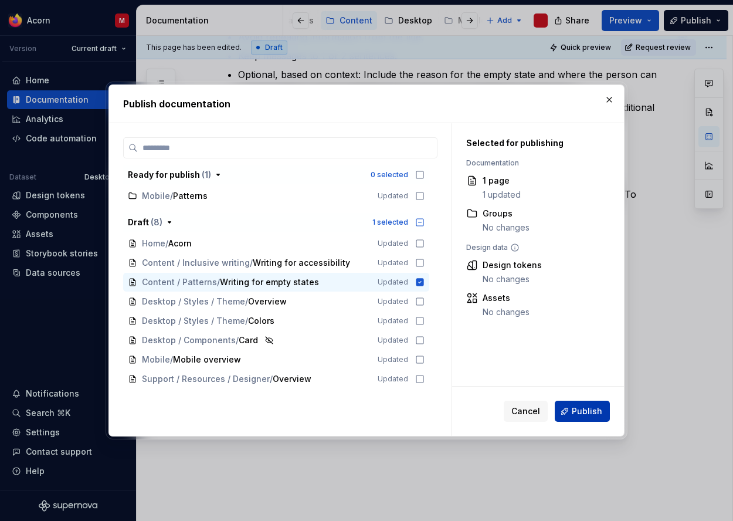
click at [576, 407] on span "Publish" at bounding box center [586, 411] width 30 height 12
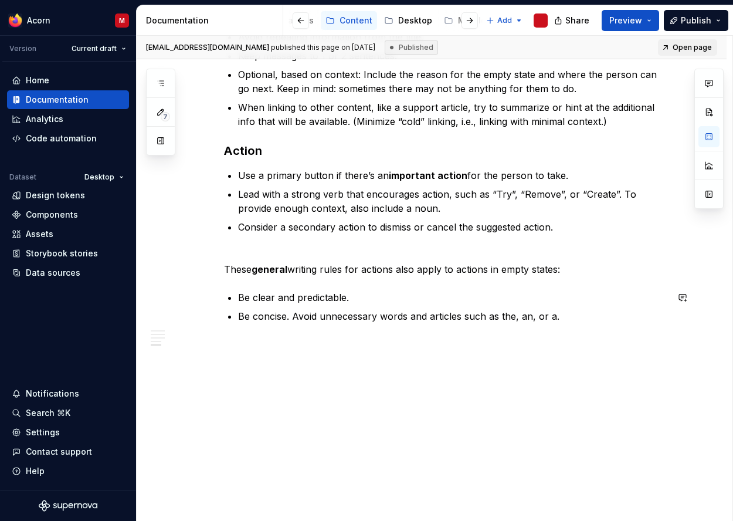
click at [510, 268] on p "These general writing rules for actions also apply to actions in empty states:" at bounding box center [445, 262] width 443 height 28
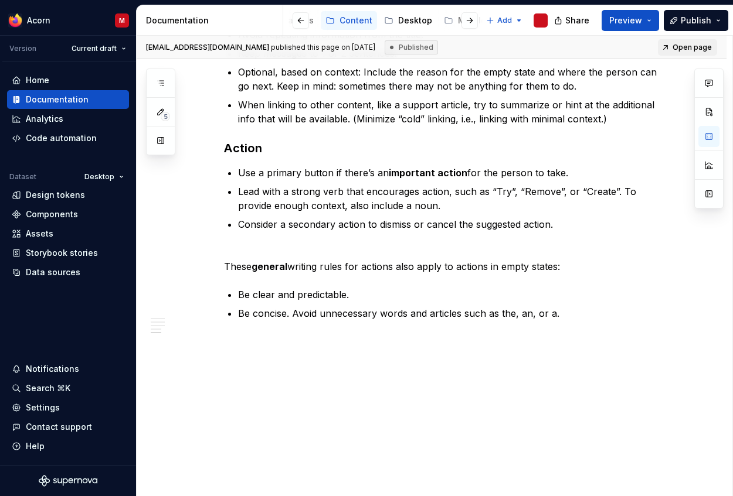
scroll to position [1147, 0]
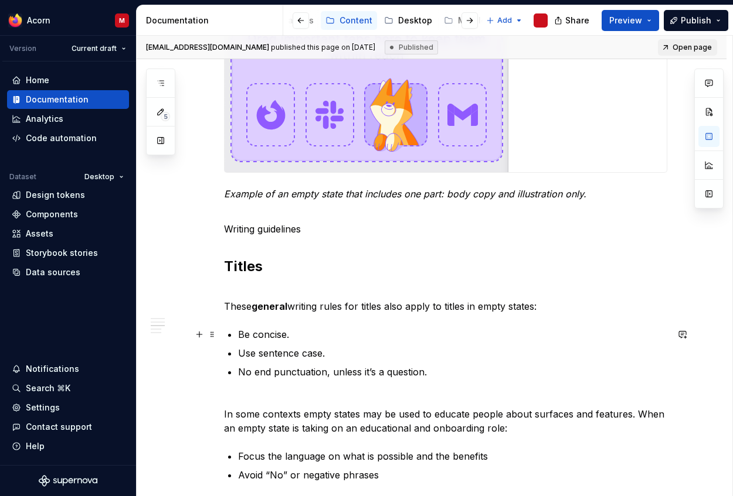
click at [327, 328] on p "Be concise." at bounding box center [452, 335] width 429 height 14
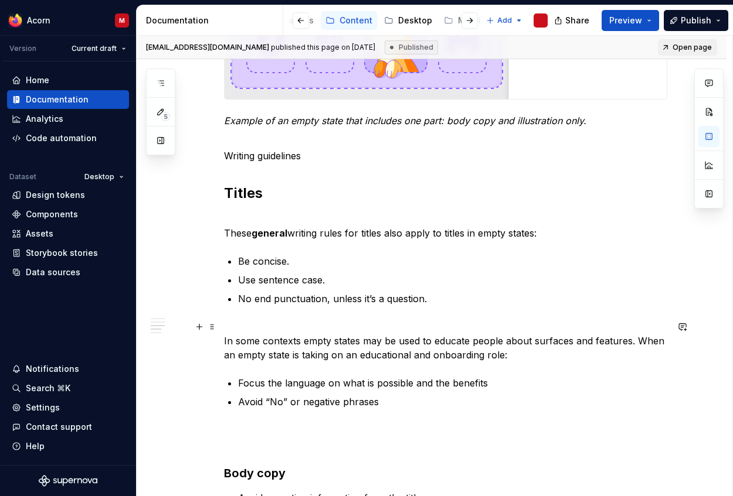
scroll to position [1221, 0]
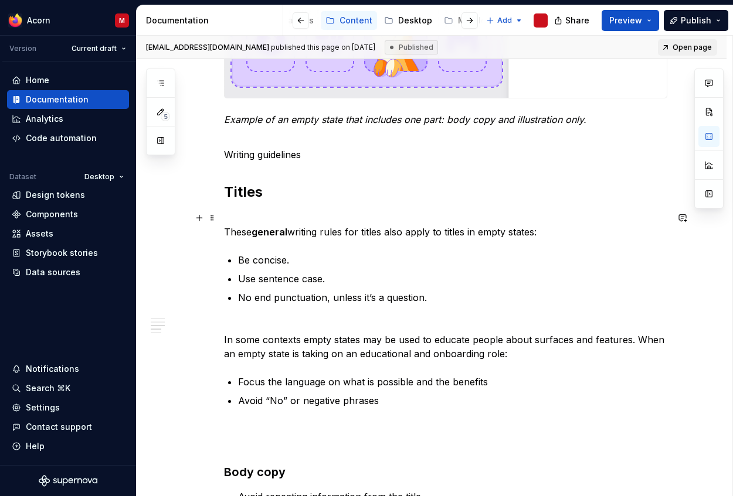
click at [429, 226] on p "These general writing rules for titles also apply to titles in empty states:" at bounding box center [445, 225] width 443 height 28
click at [434, 220] on p "These general writing rules for titles also apply to titles in empty states:" at bounding box center [445, 225] width 443 height 28
click at [433, 288] on ul "Be concise. Use sentence case. No end punctuation, unless it’s a question." at bounding box center [452, 279] width 429 height 52
click at [433, 295] on p "No end punctuation, unless it’s a question." at bounding box center [452, 298] width 429 height 14
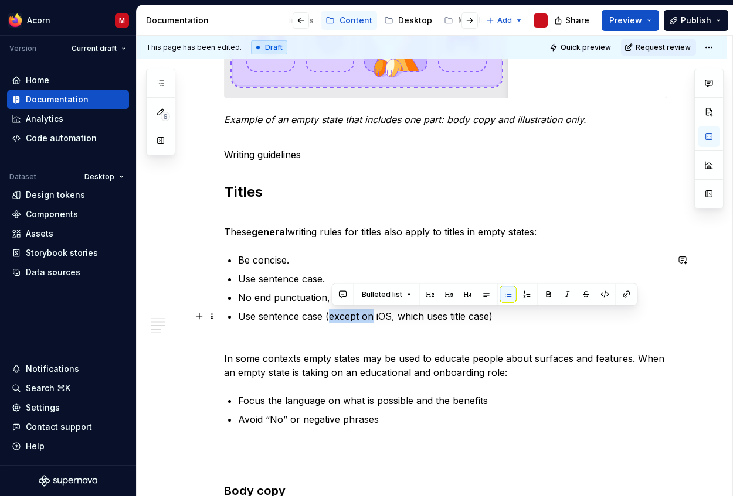
drag, startPoint x: 334, startPoint y: 317, endPoint x: 376, endPoint y: 315, distance: 42.8
click at [376, 315] on p "Use sentence case (except on iOS, which uses title case)" at bounding box center [452, 316] width 429 height 14
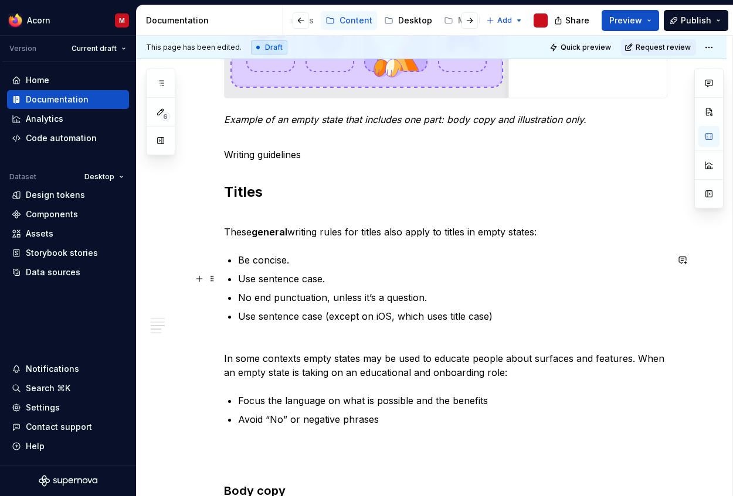
click at [329, 280] on p "Use sentence case." at bounding box center [452, 279] width 429 height 14
click at [522, 320] on p "Use sentence case (except on iOS, which uses title case)" at bounding box center [452, 316] width 429 height 14
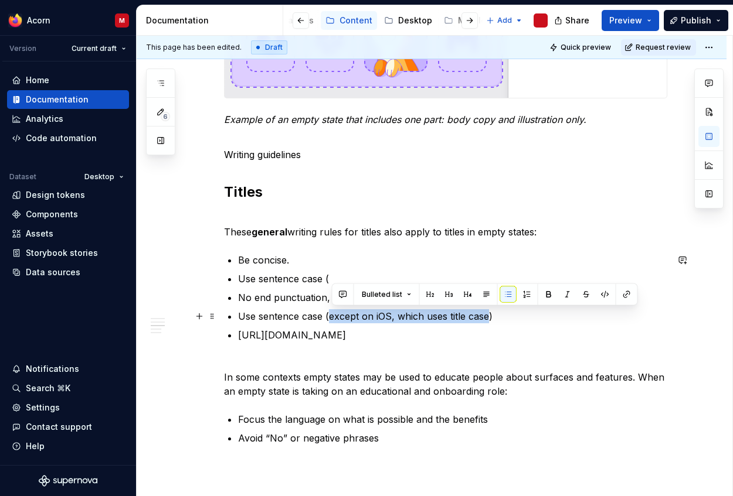
drag, startPoint x: 492, startPoint y: 317, endPoint x: 331, endPoint y: 306, distance: 161.6
click at [333, 318] on p "Use sentence case (except on iOS, which uses title case)" at bounding box center [452, 316] width 429 height 14
copy p "except on iOS, which uses title case"
click at [336, 278] on p "Use sentence case (" at bounding box center [452, 279] width 429 height 14
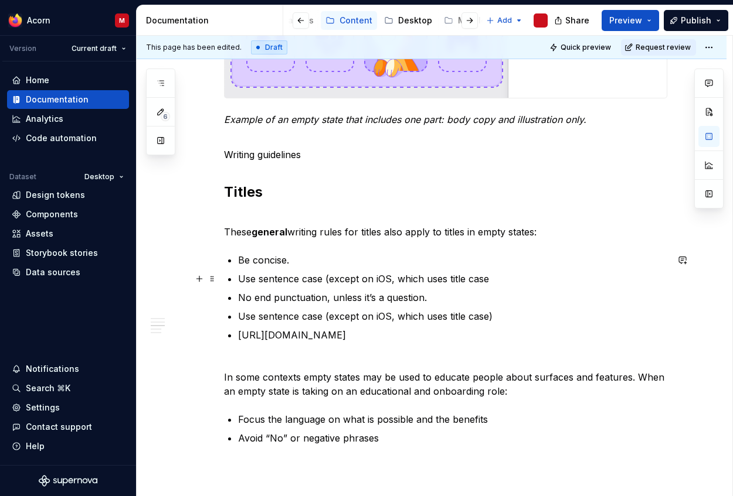
type textarea "*"
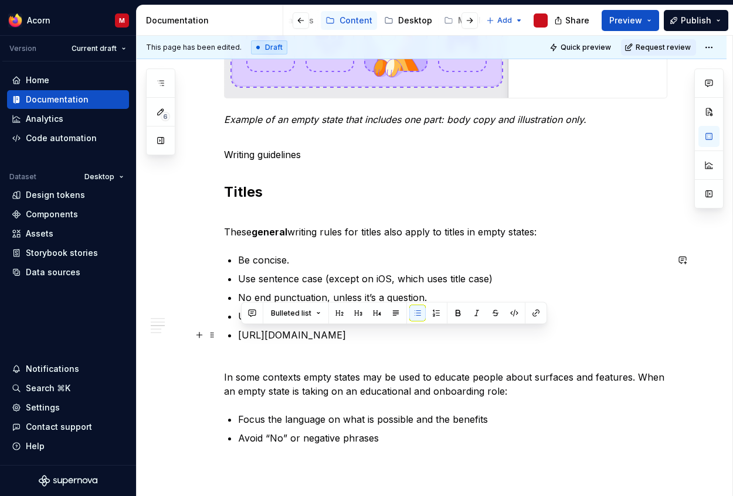
drag, startPoint x: 411, startPoint y: 336, endPoint x: 247, endPoint y: 339, distance: 163.6
click at [243, 340] on p "[URL][DOMAIN_NAME]" at bounding box center [452, 335] width 429 height 14
copy p "[URL][DOMAIN_NAME]"
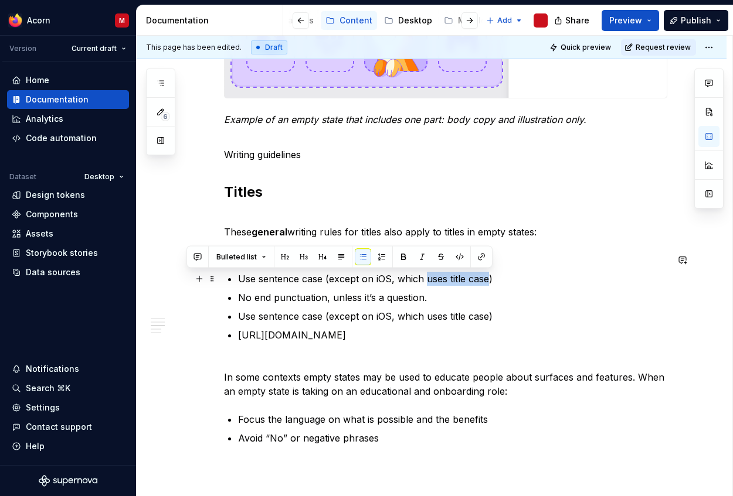
drag, startPoint x: 491, startPoint y: 279, endPoint x: 428, endPoint y: 278, distance: 62.7
click at [428, 278] on p "Use sentence case (except on iOS, which uses title case)" at bounding box center [452, 279] width 429 height 14
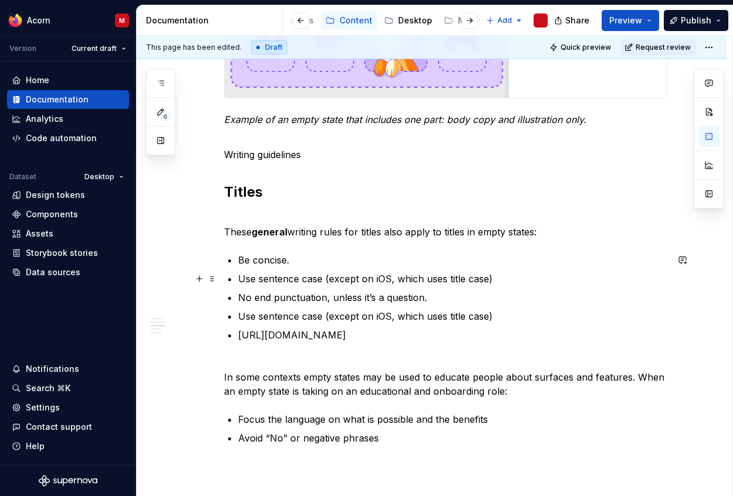
click at [413, 285] on p "Use sentence case (except on iOS, which uses title case)" at bounding box center [452, 279] width 429 height 14
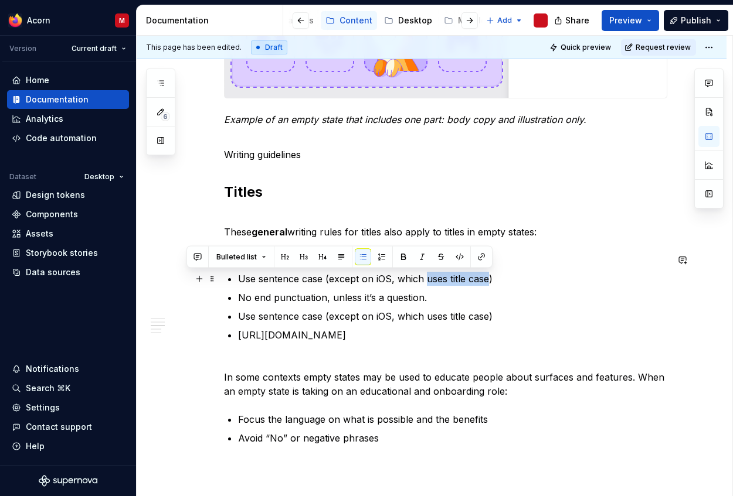
drag, startPoint x: 429, startPoint y: 280, endPoint x: 490, endPoint y: 280, distance: 61.0
click at [490, 280] on p "Use sentence case (except on iOS, which uses title case)" at bounding box center [452, 279] width 429 height 14
click at [482, 257] on button "button" at bounding box center [481, 257] width 16 height 16
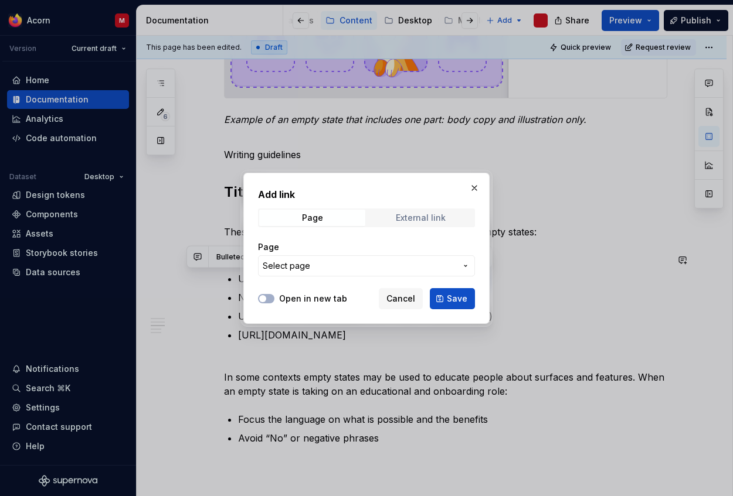
click at [426, 217] on div "External link" at bounding box center [421, 217] width 50 height 9
click at [286, 212] on span "Page" at bounding box center [312, 218] width 106 height 16
click at [354, 261] on span "Select page" at bounding box center [359, 266] width 193 height 12
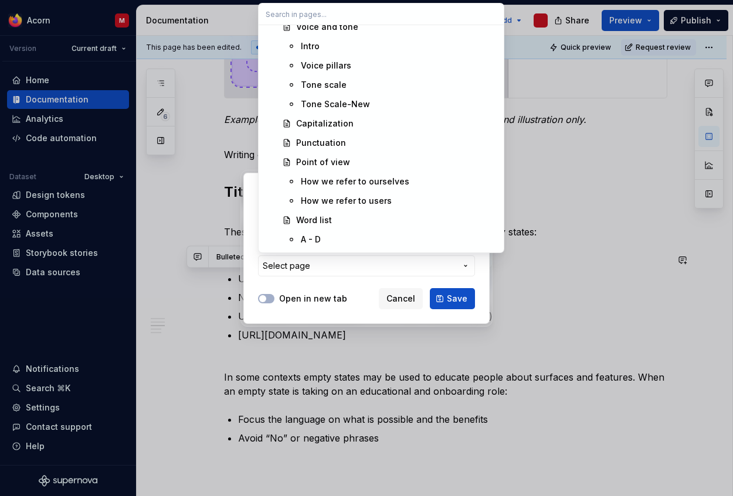
scroll to position [888, 0]
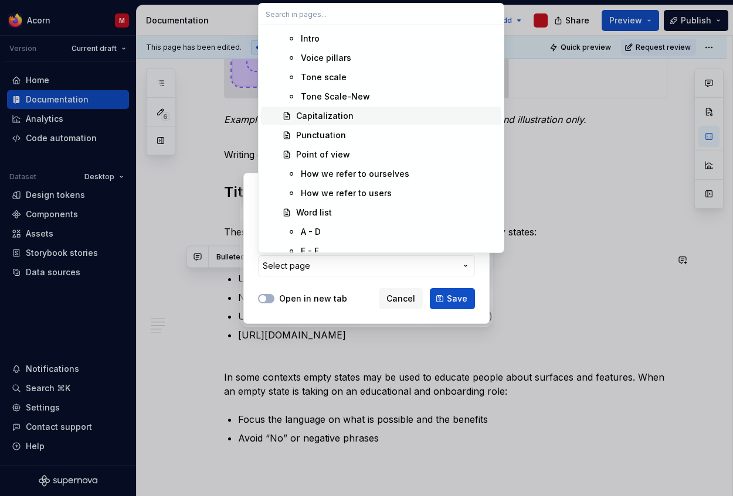
click at [372, 115] on div "Capitalization" at bounding box center [396, 116] width 200 height 12
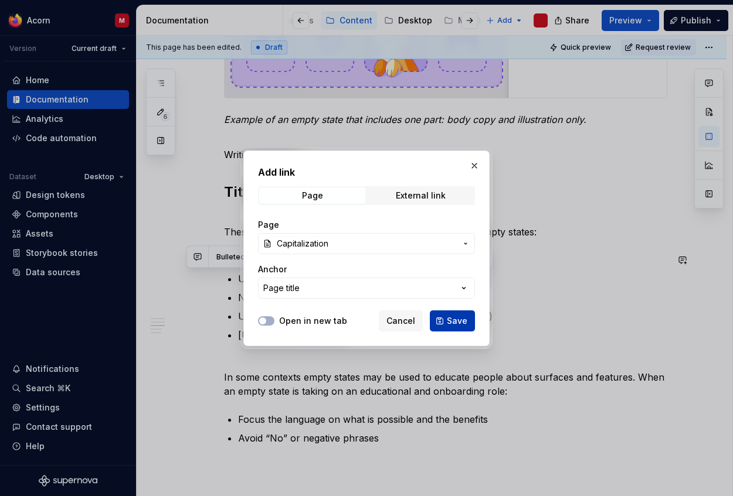
click at [459, 323] on span "Save" at bounding box center [457, 321] width 21 height 12
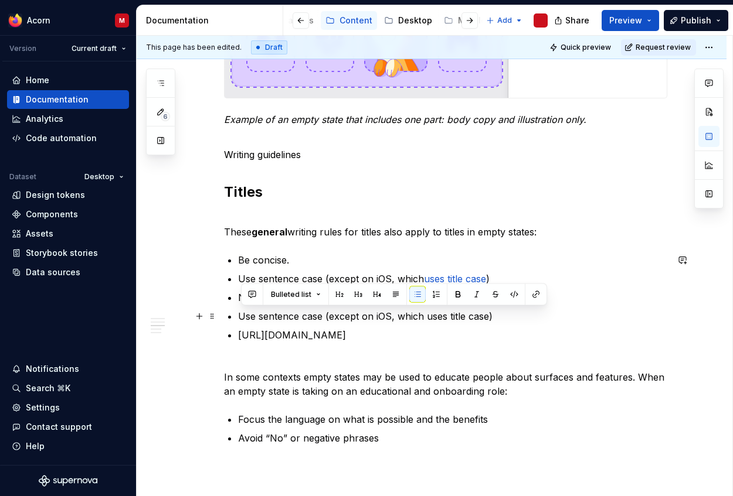
drag, startPoint x: 563, startPoint y: 339, endPoint x: 222, endPoint y: 319, distance: 341.8
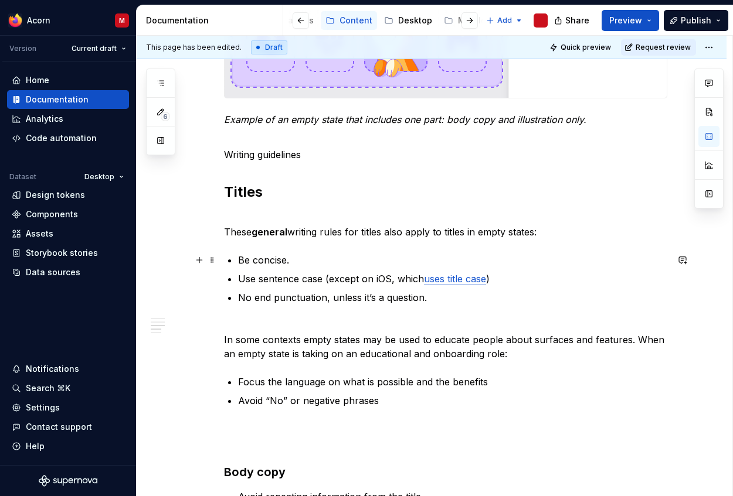
click at [562, 256] on p "Be concise." at bounding box center [452, 260] width 429 height 14
click at [703, 14] on button "Publish" at bounding box center [696, 20] width 64 height 21
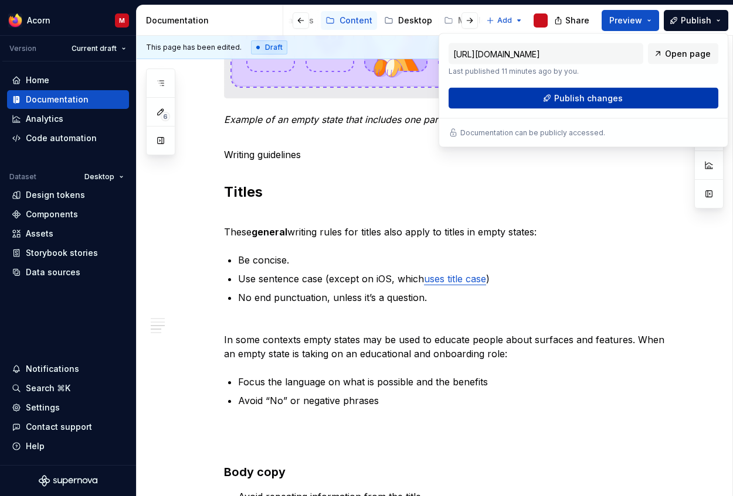
click at [600, 101] on span "Publish changes" at bounding box center [588, 99] width 69 height 12
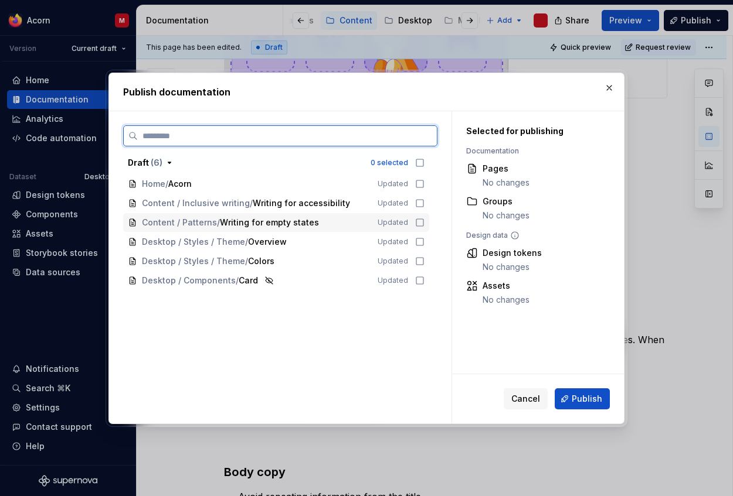
click at [424, 224] on icon at bounding box center [419, 222] width 9 height 9
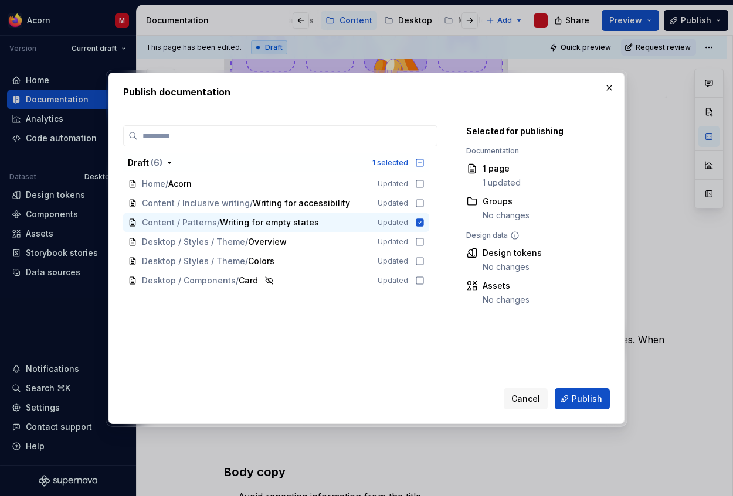
click at [589, 410] on div "Cancel Publish" at bounding box center [538, 399] width 172 height 49
click at [588, 404] on span "Publish" at bounding box center [586, 399] width 30 height 12
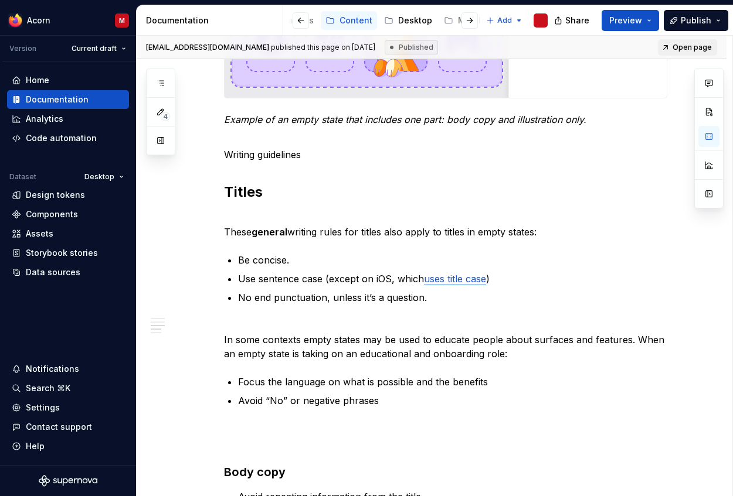
type textarea "*"
